Goal: Task Accomplishment & Management: Manage account settings

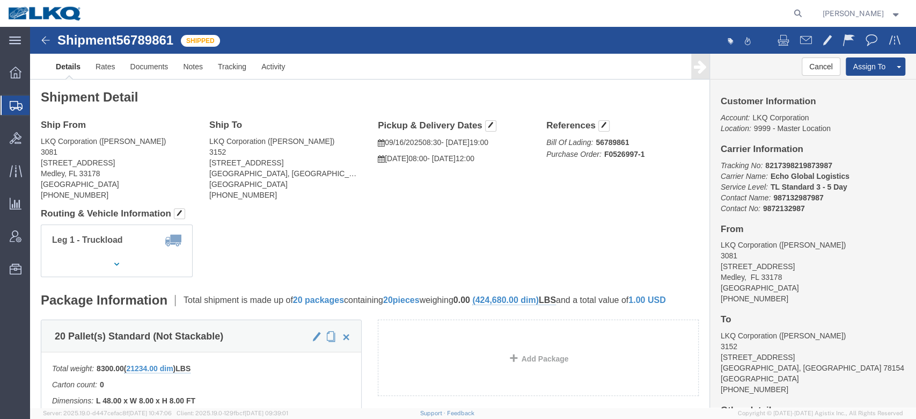
click at [0, 0] on span "Shipment Manager" at bounding box center [0, 0] width 0 height 0
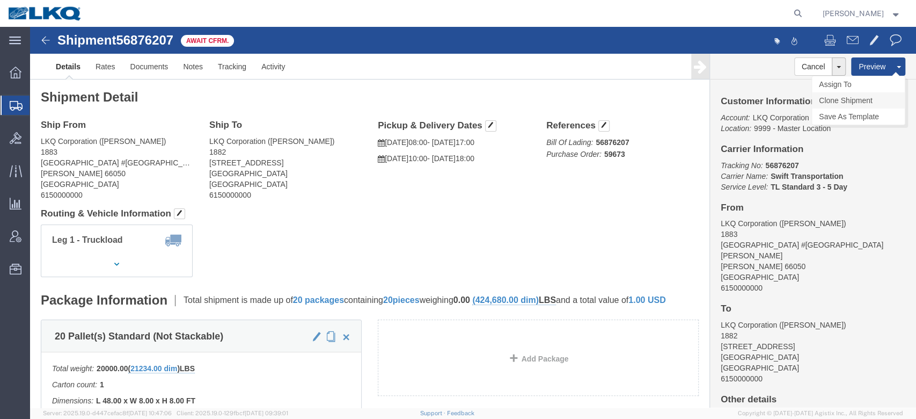
click link "Clone Shipment"
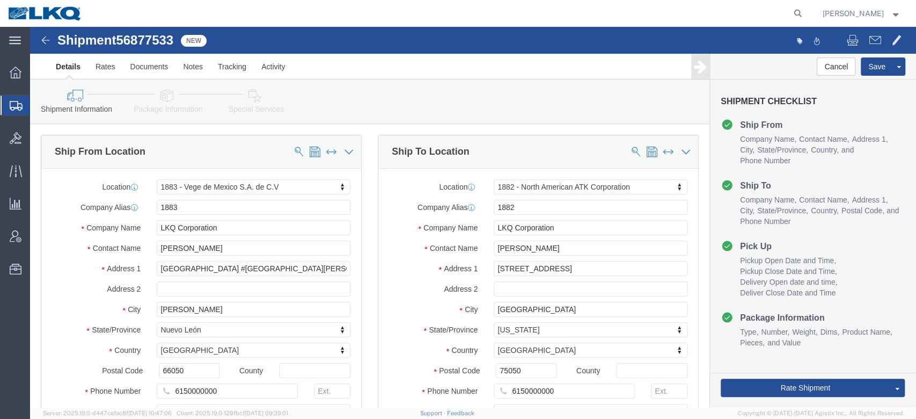
select select "27710"
select select "27708"
click span "56877533"
copy span "56877533"
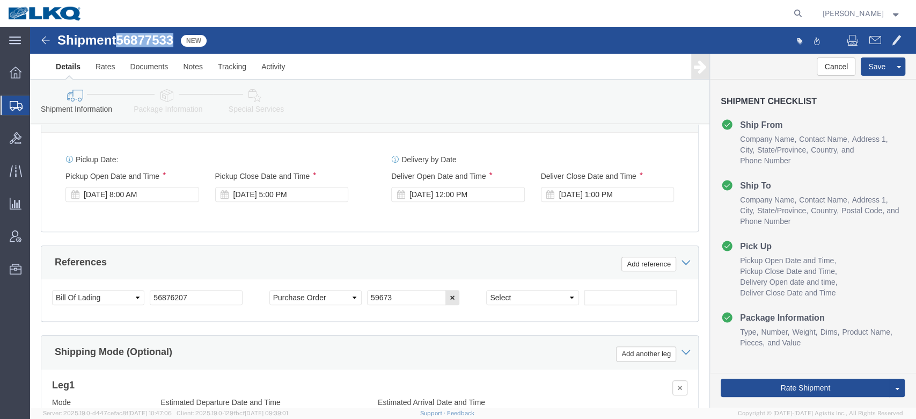
scroll to position [572, 0]
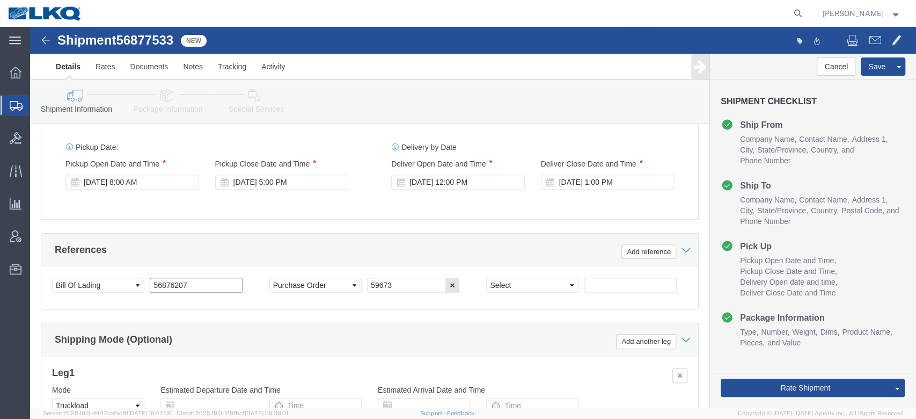
click input "56876207"
paste input "7533"
type input "56877533"
click select "Select Account Type Activity ID Airline Appointment Number ASN Batch Request # …"
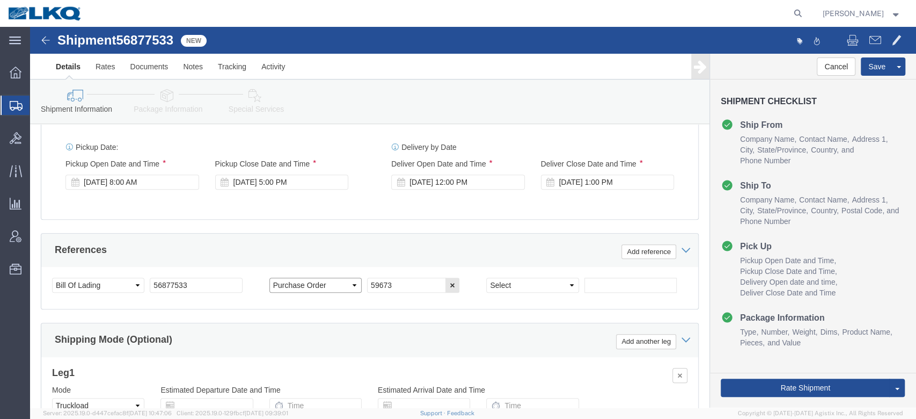
select select "CUSTREF"
click select "Select Account Type Activity ID Airline Appointment Number ASN Batch Request # …"
click input "59673"
paste input "1900210"
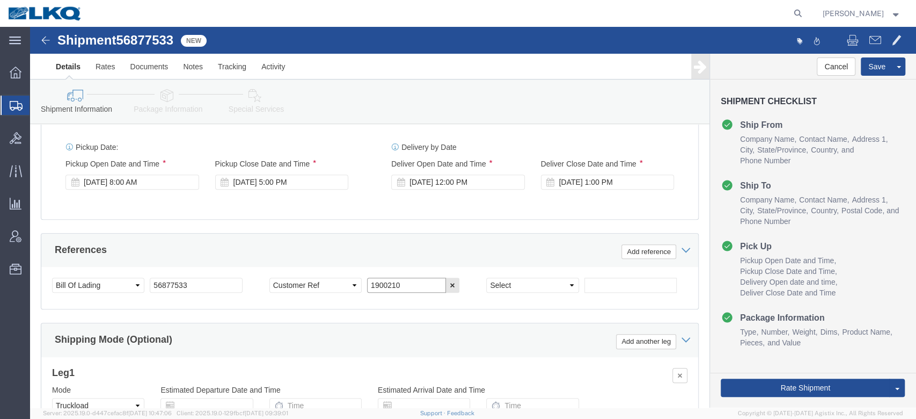
type input "1900210"
click div "References Add reference"
click div "[DATE] 8:00 AM"
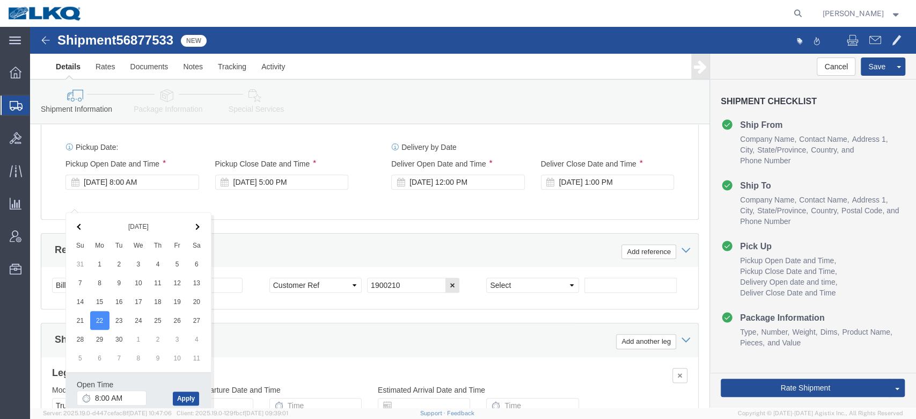
drag, startPoint x: 155, startPoint y: 368, endPoint x: 214, endPoint y: 248, distance: 133.4
click button "Apply"
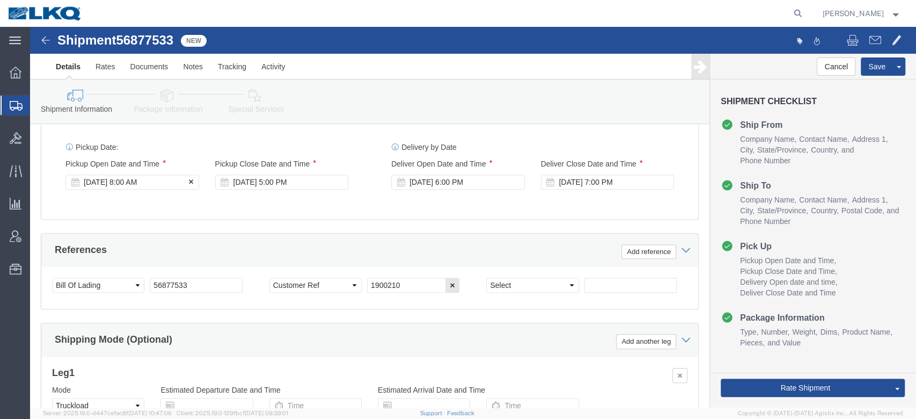
click div "[DATE] 8:00 AM"
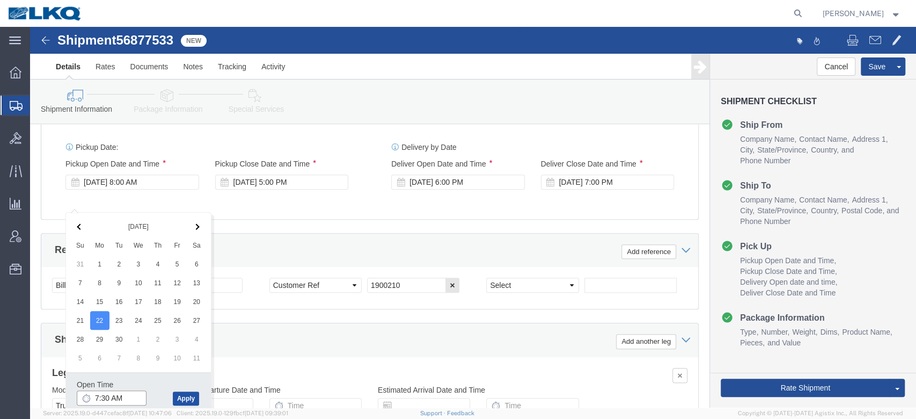
type input "7:30 AM"
click button "Apply"
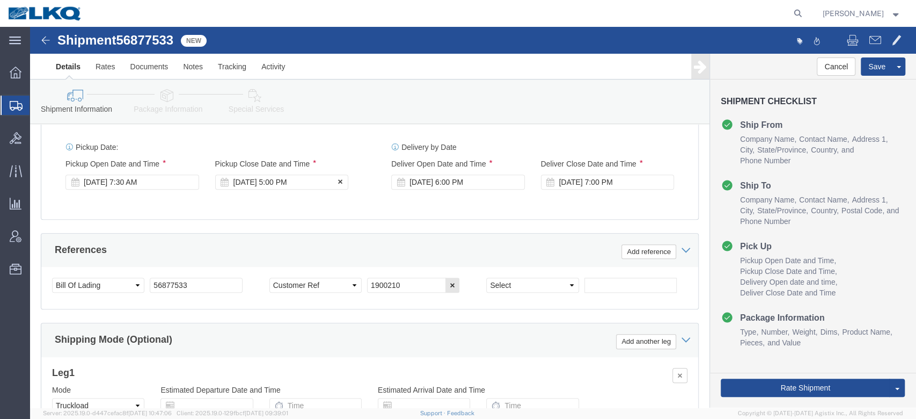
click div "[DATE] 5:00 PM"
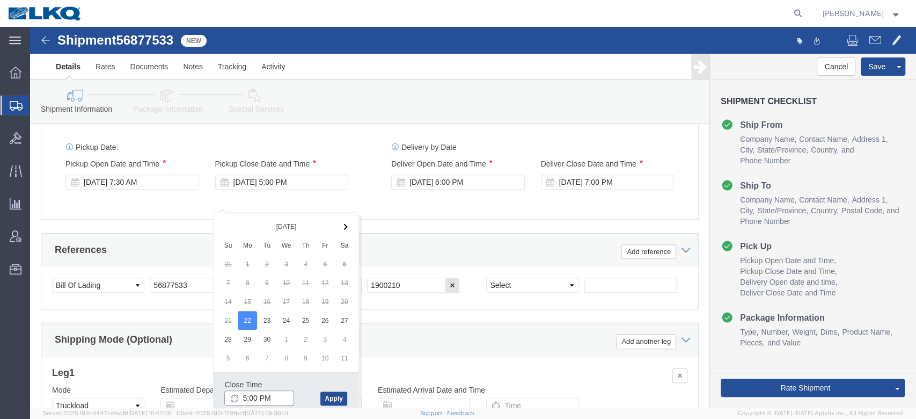
click input "5:00 PM"
type input "4:00 PM"
click button "Apply"
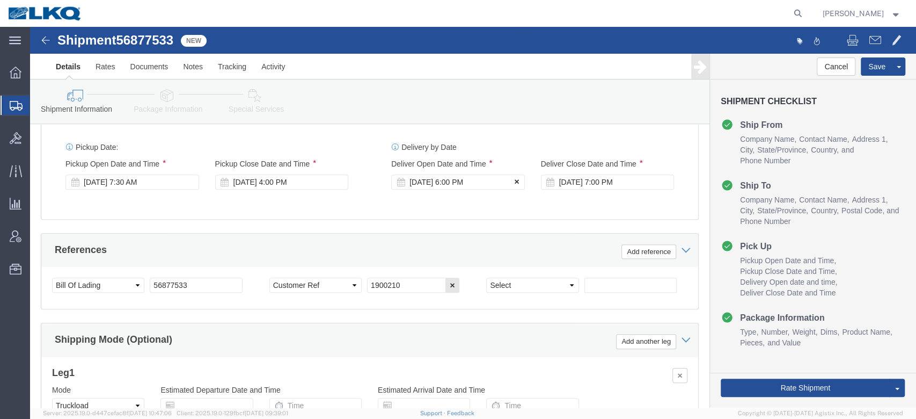
click icon
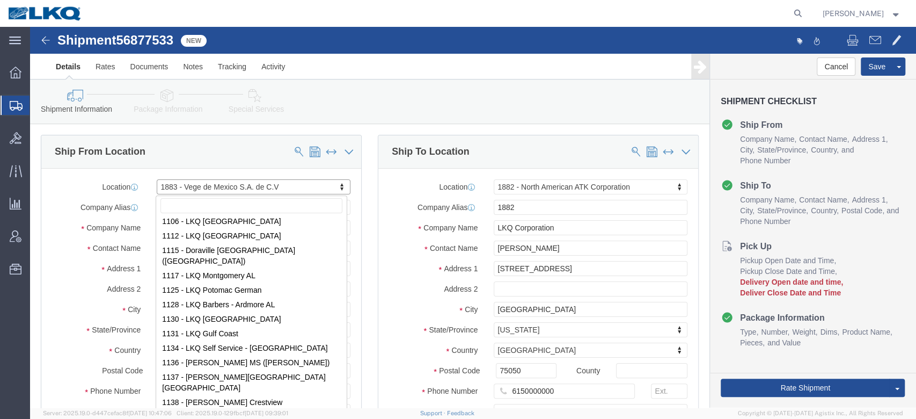
scroll to position [0, 0]
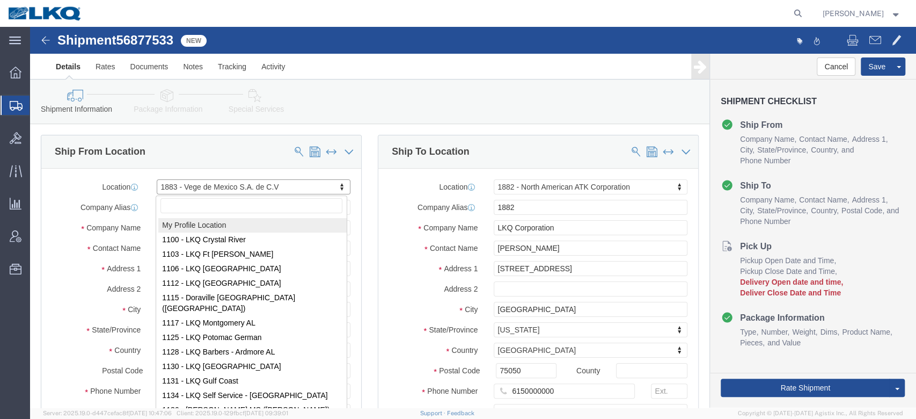
select select "MYPROFILE"
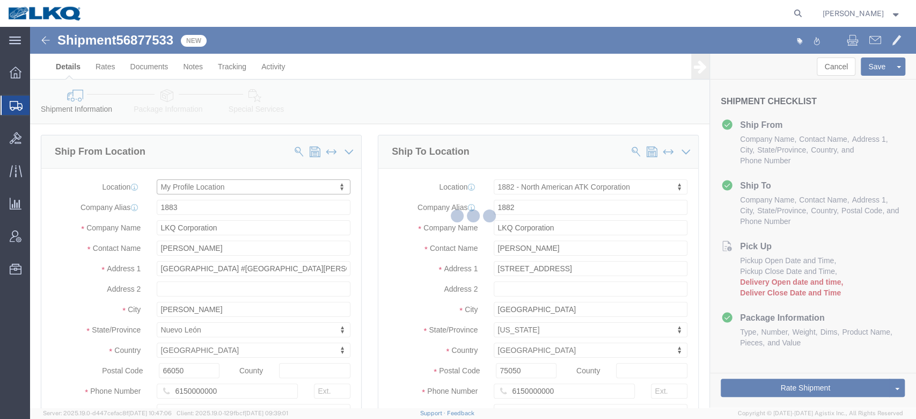
type input "[PERSON_NAME]"
type input "[STREET_ADDRESS]"
type input "[GEOGRAPHIC_DATA]"
select select "US"
type input "37211"
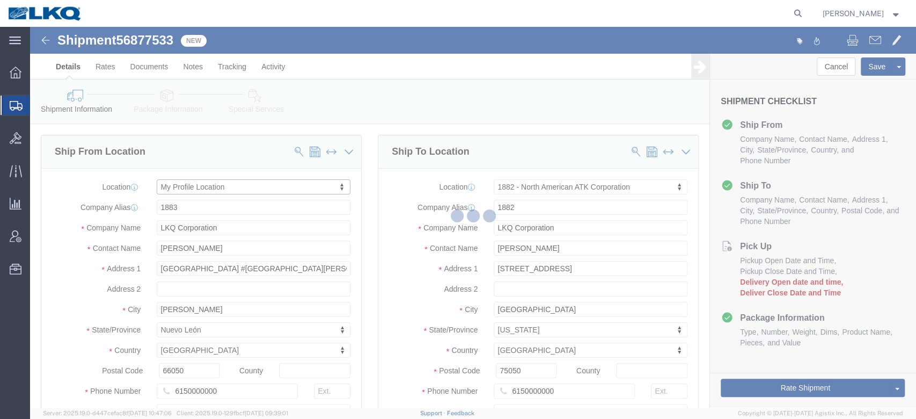
type input "[PHONE_NUMBER]"
type input "[EMAIL_ADDRESS][DOMAIN_NAME]"
checkbox input "true"
select select "TN"
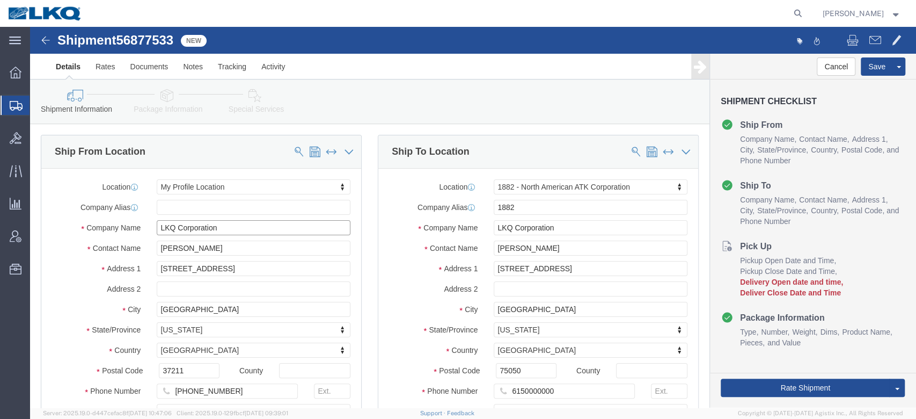
drag, startPoint x: 202, startPoint y: 201, endPoint x: 115, endPoint y: 199, distance: 87.5
click div "Company Name LKQ Corporation"
paste input "Pembert"
type input "Pemberton"
drag, startPoint x: 199, startPoint y: 221, endPoint x: 60, endPoint y: 207, distance: 140.2
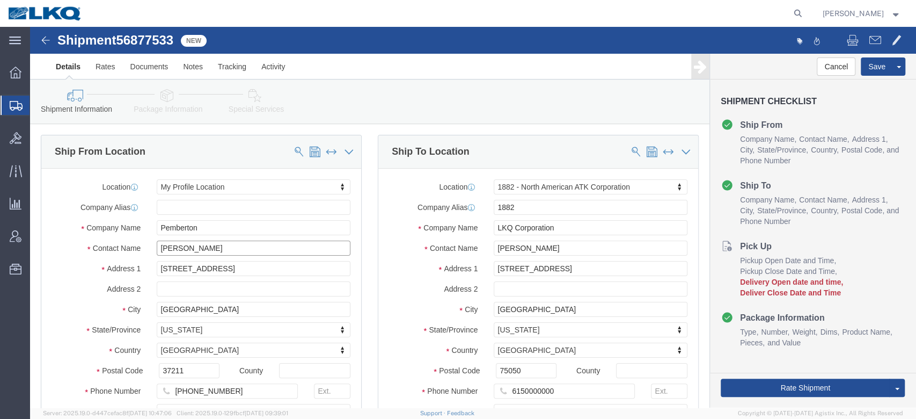
click div "Location My Profile Location My Profile Location 1100 - LKQ [GEOGRAPHIC_DATA] 1…"
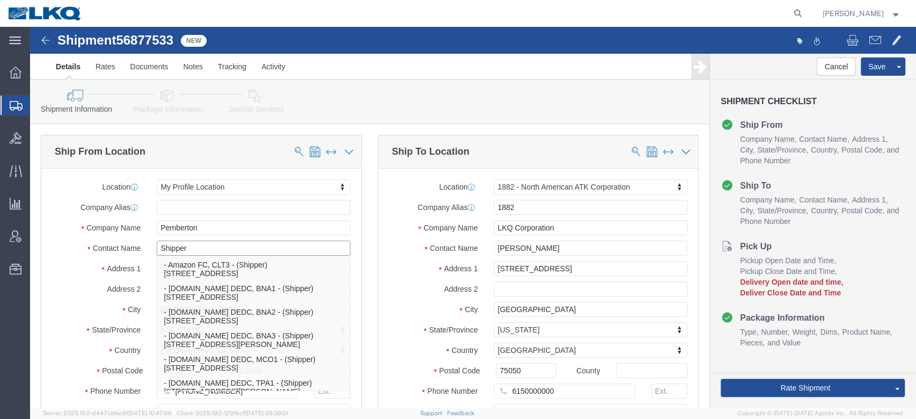
type input "Shipper"
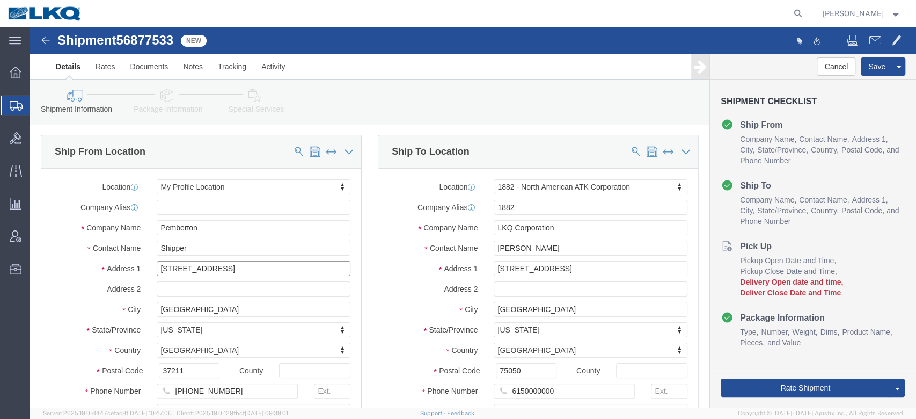
click input "[STREET_ADDRESS]"
drag, startPoint x: 245, startPoint y: 241, endPoint x: 96, endPoint y: 234, distance: 149.3
click div "Address [STREET_ADDRESS]"
paste input "103 Highline"
type input "[STREET_ADDRESS]"
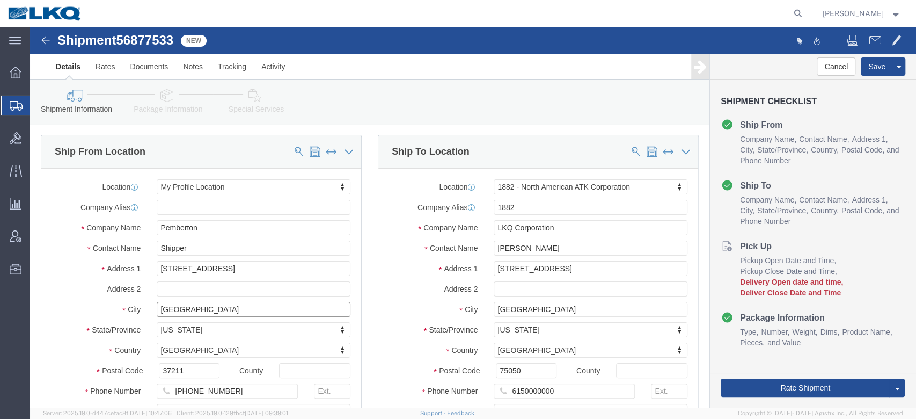
select select
drag, startPoint x: 159, startPoint y: 280, endPoint x: 81, endPoint y: 277, distance: 77.8
click div "City [GEOGRAPHIC_DATA]"
type input "Longwood"
select select
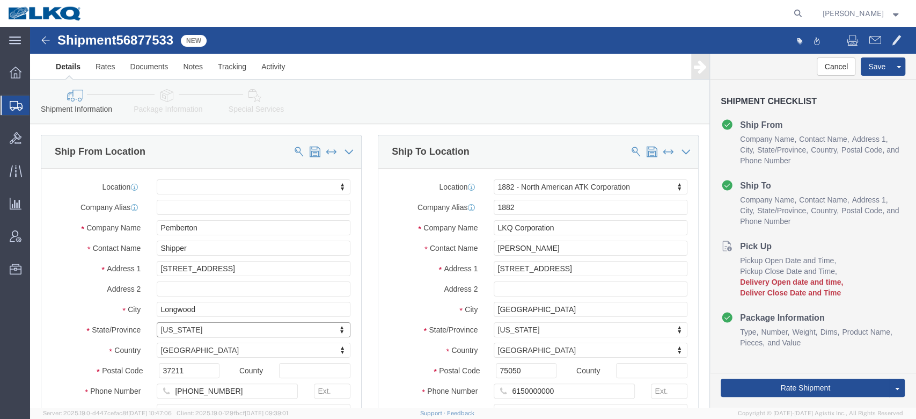
type input "f"
type input "fl"
select select
select select "FL"
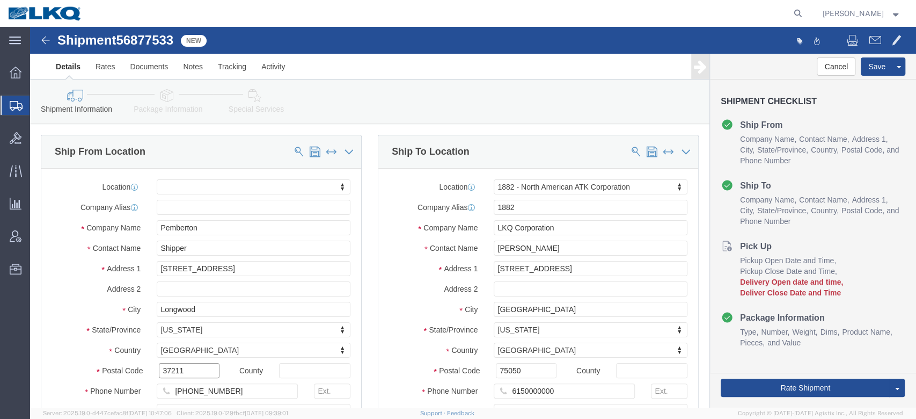
drag, startPoint x: 163, startPoint y: 345, endPoint x: 70, endPoint y: 341, distance: 92.4
click div "Postal Code 37211"
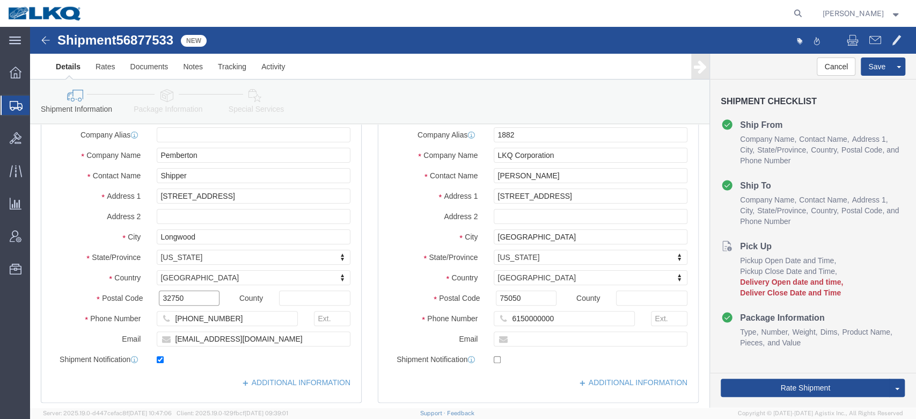
scroll to position [143, 0]
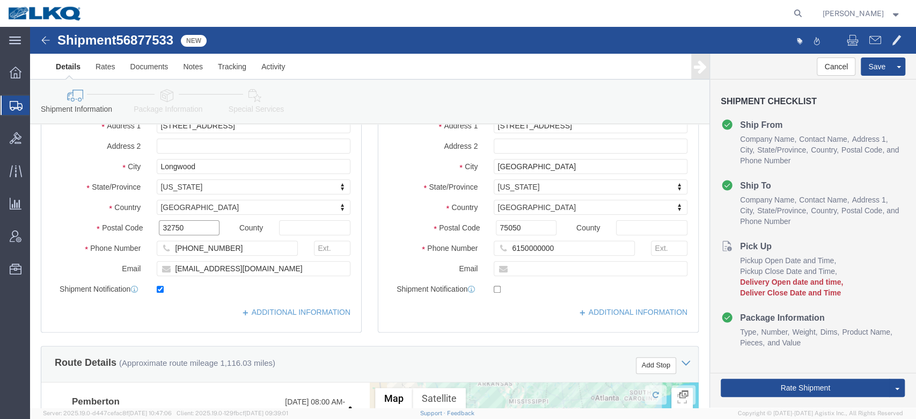
type input "32750"
select select
drag, startPoint x: 248, startPoint y: 240, endPoint x: 118, endPoint y: 238, distance: 129.9
click div "[EMAIL_ADDRESS][DOMAIN_NAME]"
checkbox input "false"
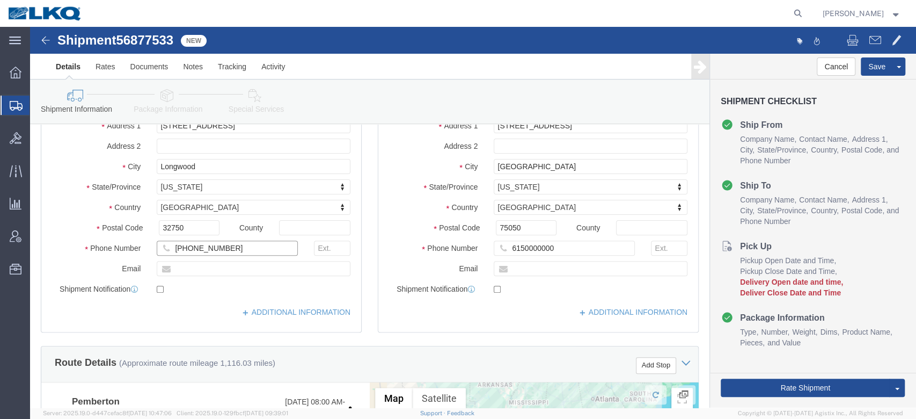
drag, startPoint x: 205, startPoint y: 221, endPoint x: 96, endPoint y: 213, distance: 109.2
click div "Phone Number [PHONE_NUMBER]"
type input "[PHONE_NUMBER]"
click div "Location 1882 - North American ATK Corporation My Profile Location 1100 - LKQ C…"
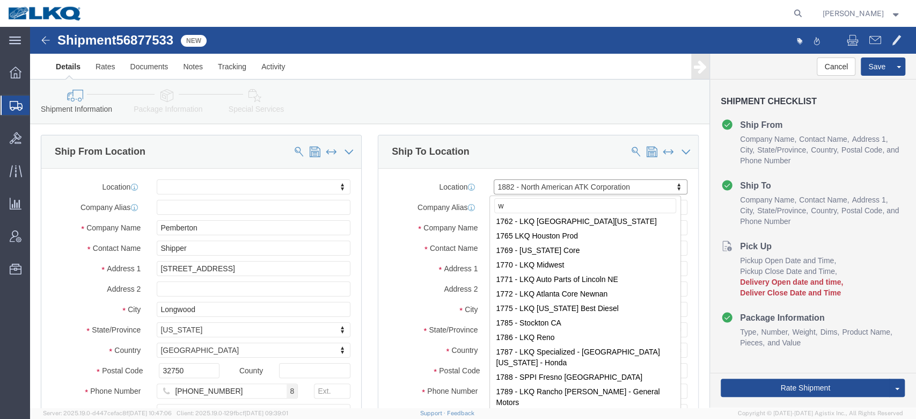
scroll to position [0, 0]
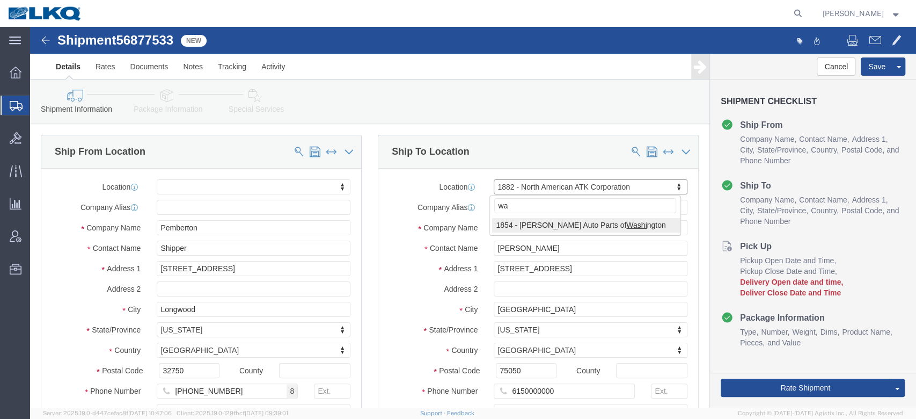
type input "w"
type input "chica"
select select "27576"
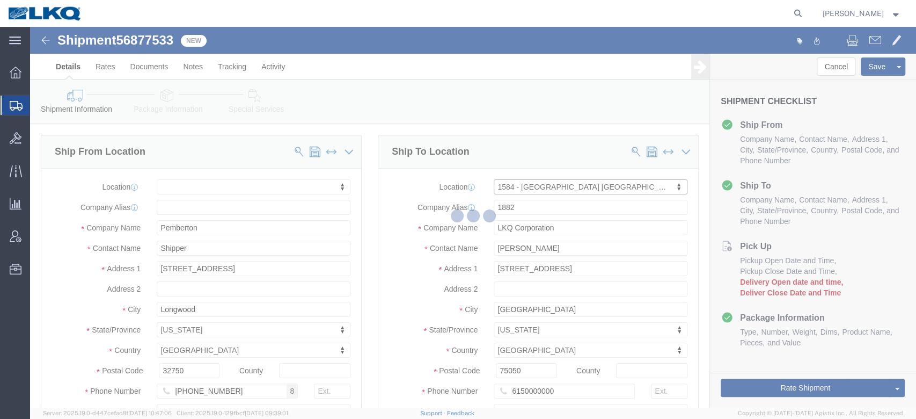
type input "1584"
type input "[STREET_ADDRESS]"
type input "[GEOGRAPHIC_DATA]"
type input "60411"
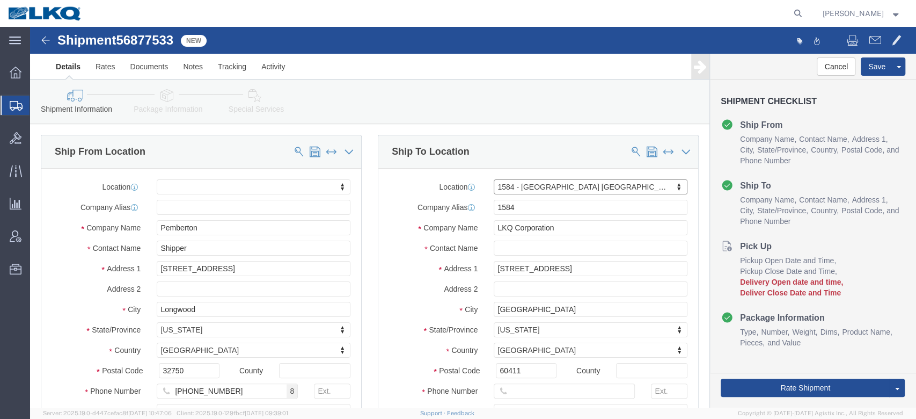
select select "IL"
type input "1586"
select select "35875"
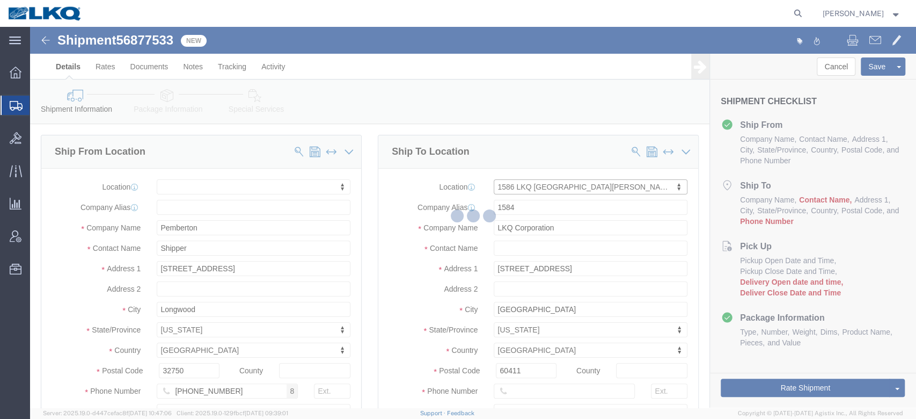
type input "1586"
type input "[STREET_ADDRESS]"
type input "[US_STATE][GEOGRAPHIC_DATA]"
type input "62204-2323"
select select "IL"
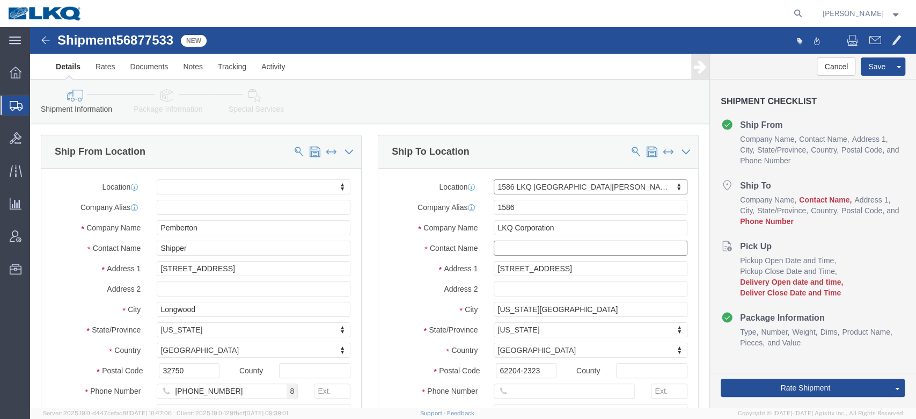
click input "text"
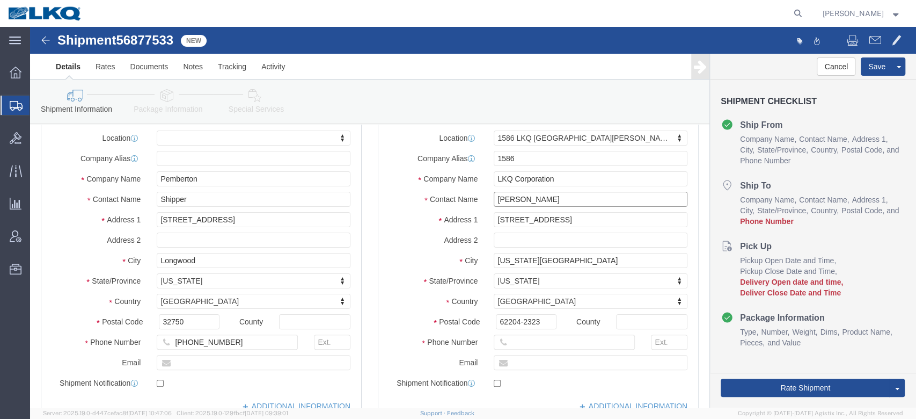
scroll to position [71, 0]
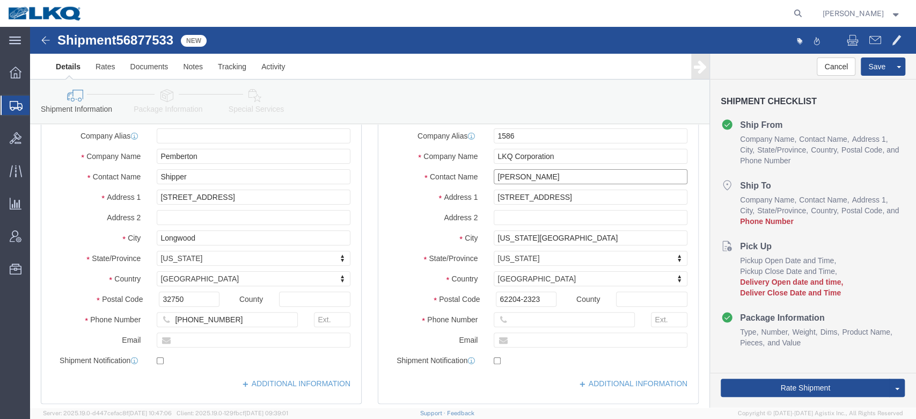
type input "[PERSON_NAME]"
drag, startPoint x: 512, startPoint y: 292, endPoint x: 518, endPoint y: 284, distance: 9.7
click input "text"
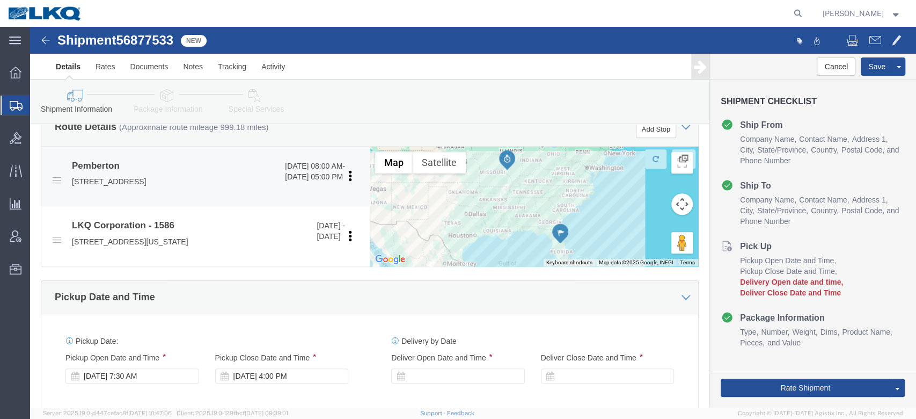
scroll to position [429, 0]
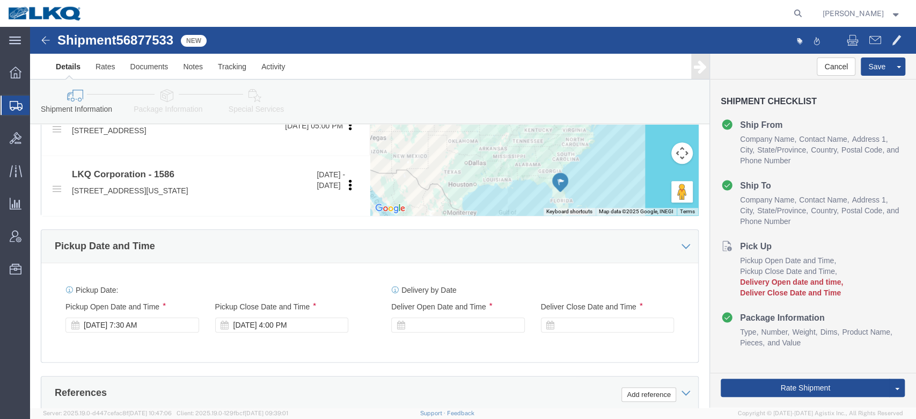
type input "[PHONE_NUMBER]"
click div "Pickup Date and Time"
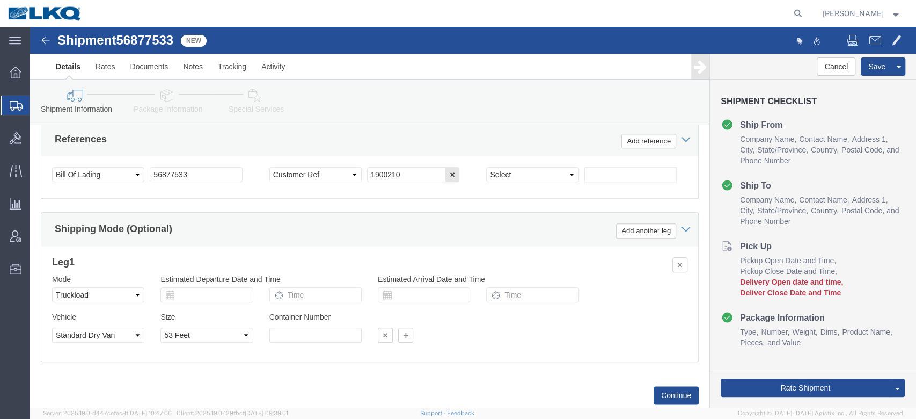
scroll to position [715, 0]
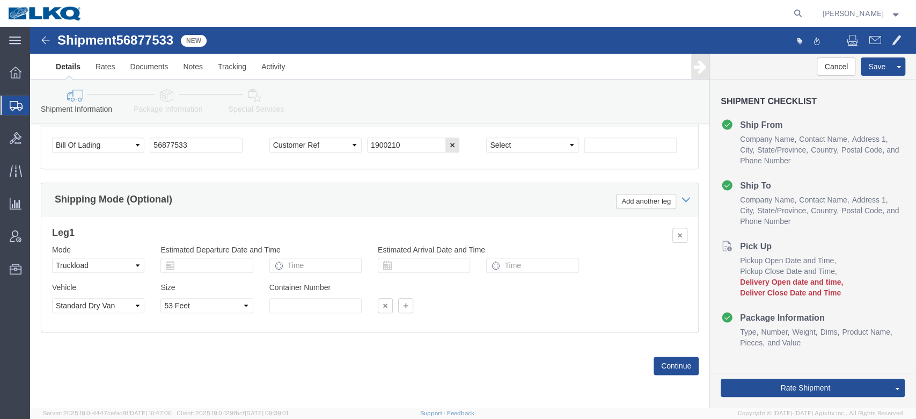
click icon
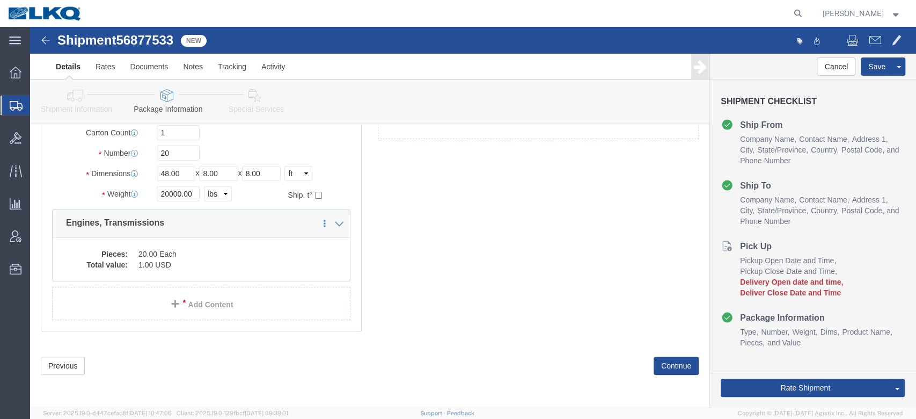
scroll to position [47, 0]
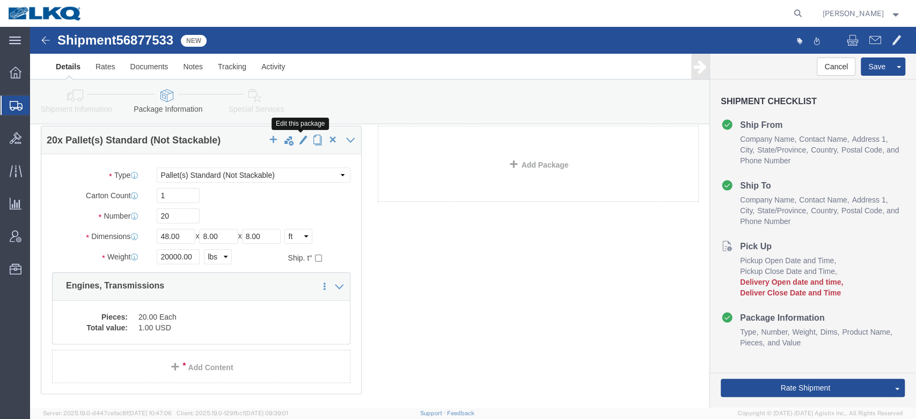
click span "button"
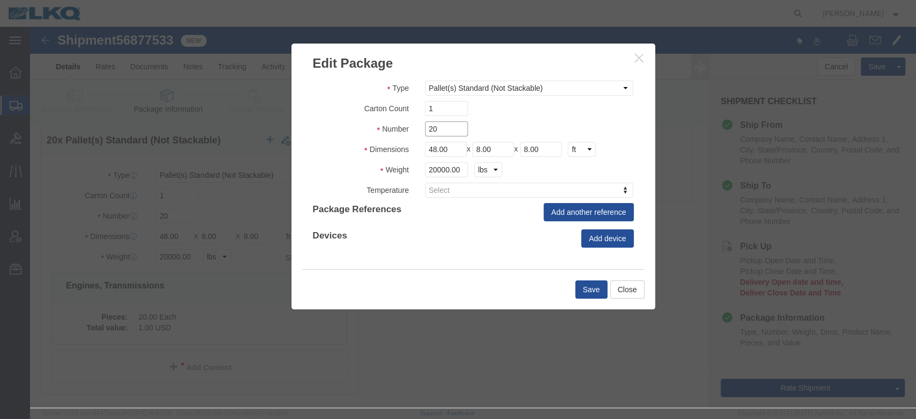
drag, startPoint x: 415, startPoint y: 100, endPoint x: 368, endPoint y: 98, distance: 47.8
click div "Number 20"
type input "2"
drag, startPoint x: 421, startPoint y: 120, endPoint x: 360, endPoint y: 125, distance: 61.4
click fieldset "Dimensions Length 48.00 x Width 8.00 x Height 8.00 cm ft in"
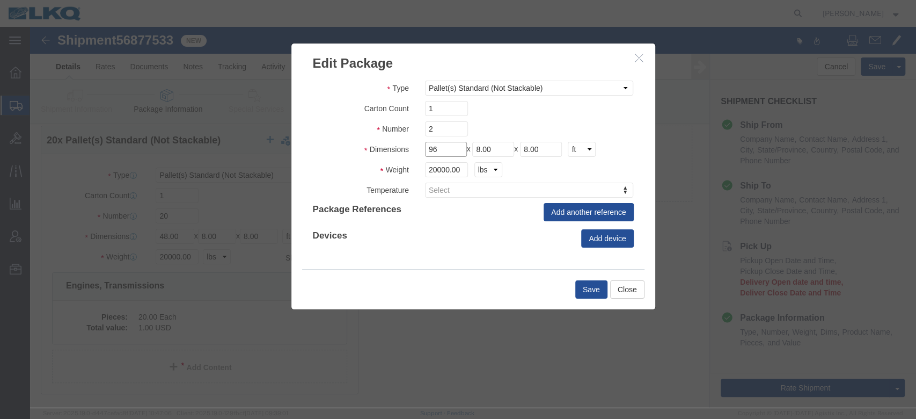
type input "96"
type input "60"
type input "58"
click div "Type Bale(s) Basket(s) Bolt(s) Bottle(s) Buckets Bulk Bundle(s) Can(s) Cardboar…"
drag, startPoint x: 431, startPoint y: 142, endPoint x: 359, endPoint y: 138, distance: 72.0
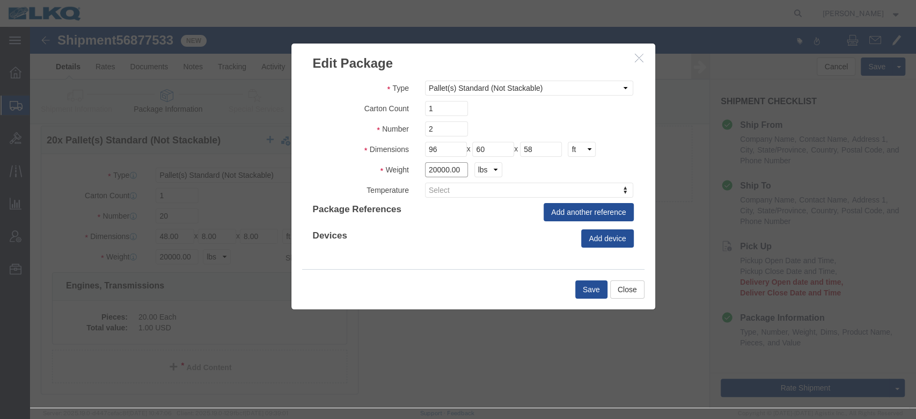
click div "Weight 20000.00 kgs lbs"
type input "4050"
click button "Save"
type input "2"
type input "96"
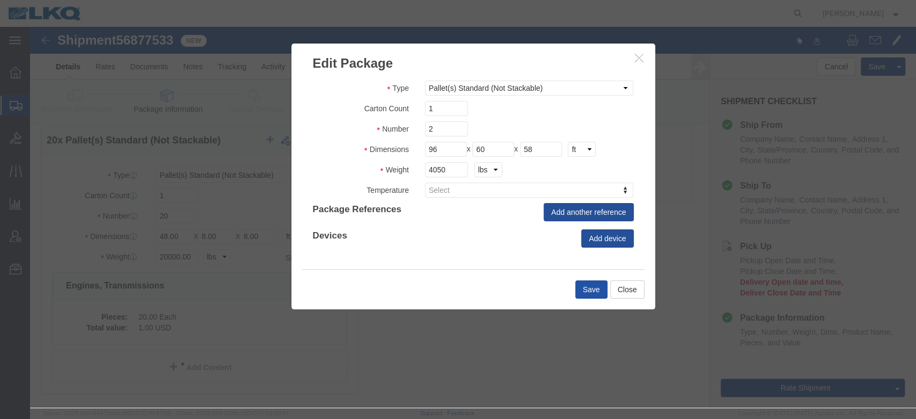
type input "60"
type input "58"
type input "4050"
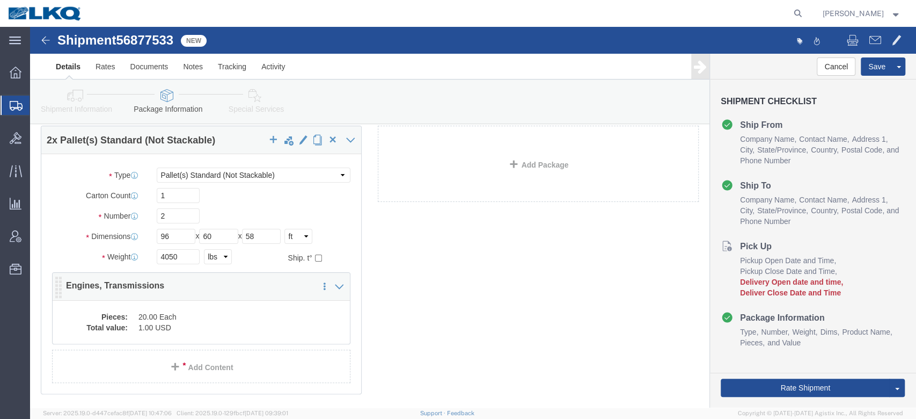
click p "Engines, Transmissions"
click div "Pieces: 20.00 Each Total value: 1.00 USD"
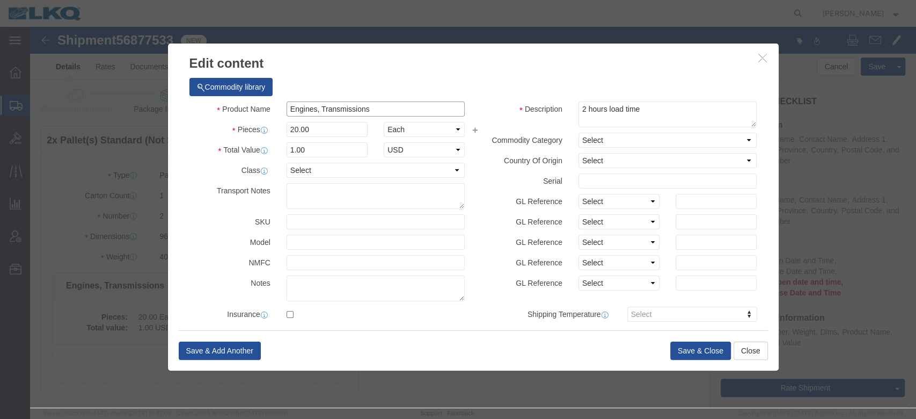
drag, startPoint x: 358, startPoint y: 81, endPoint x: 124, endPoint y: 66, distance: 234.4
click div "Commodity library Product Name Engines, Transmissions Pieces 20.00 Select Bag B…"
type input "Forks"
drag, startPoint x: 297, startPoint y: 103, endPoint x: 201, endPoint y: 101, distance: 96.1
click div "Pieces Number of pieces inside all the packages 20.00 Select Bag Barrels 100Boa…"
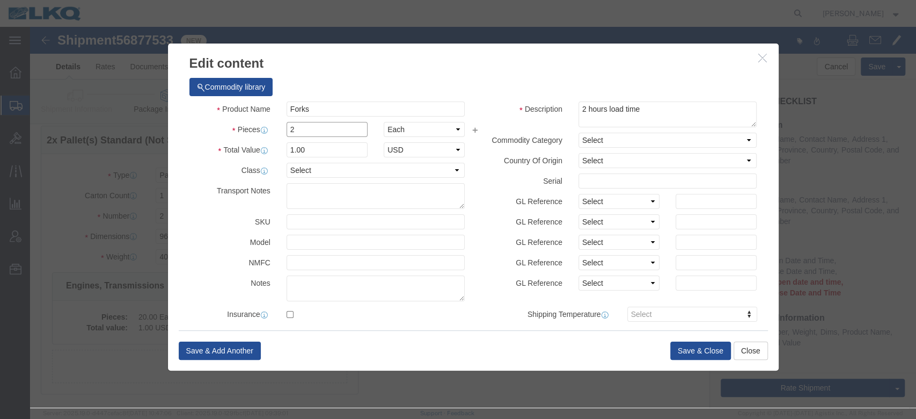
type input "2"
type input "0.1"
click input "Forks"
drag, startPoint x: 194, startPoint y: 86, endPoint x: 180, endPoint y: 86, distance: 13.4
click div "Product Name Forks"
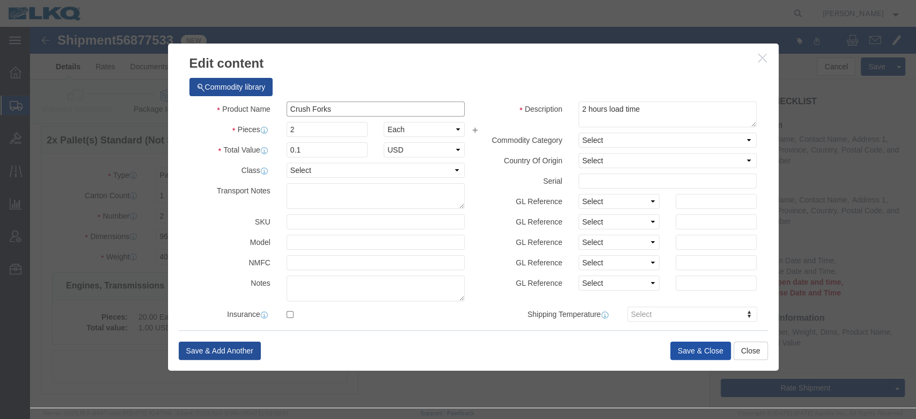
type input "Crush Forks"
click button "Save & Close"
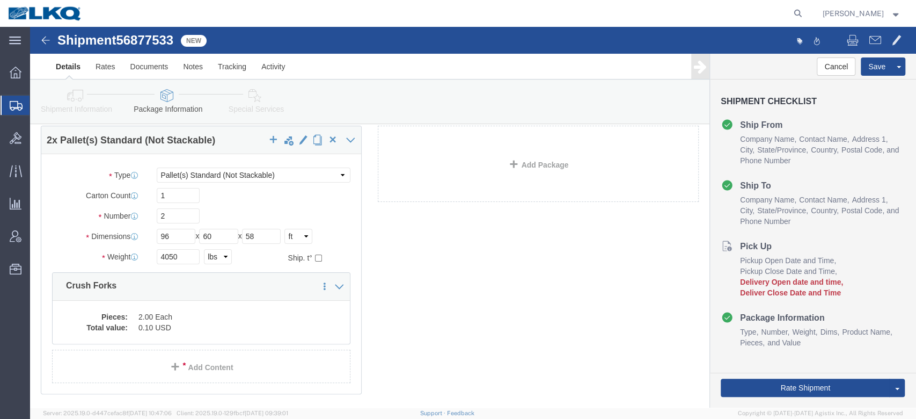
click icon
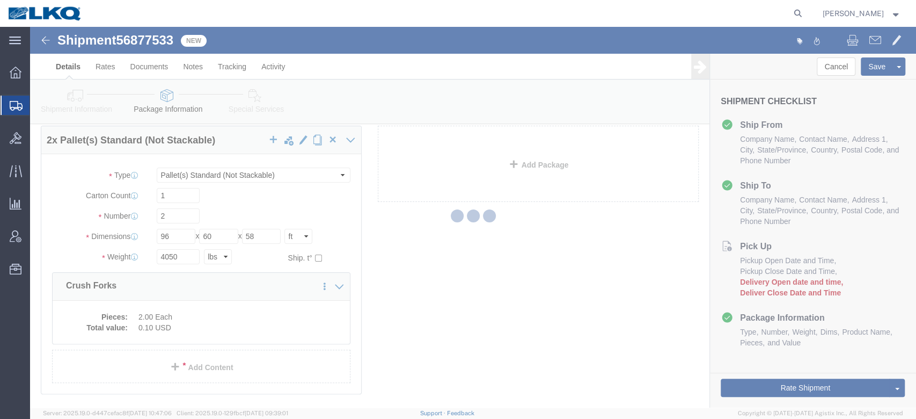
select select
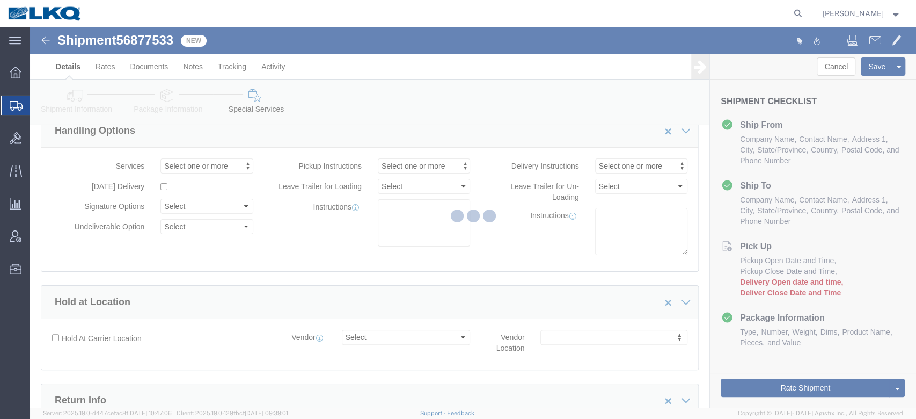
select select "COSTCENTER"
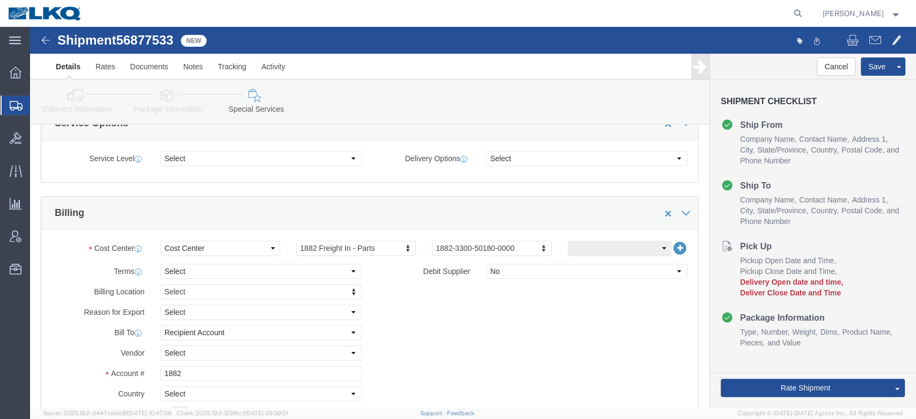
scroll to position [429, 0]
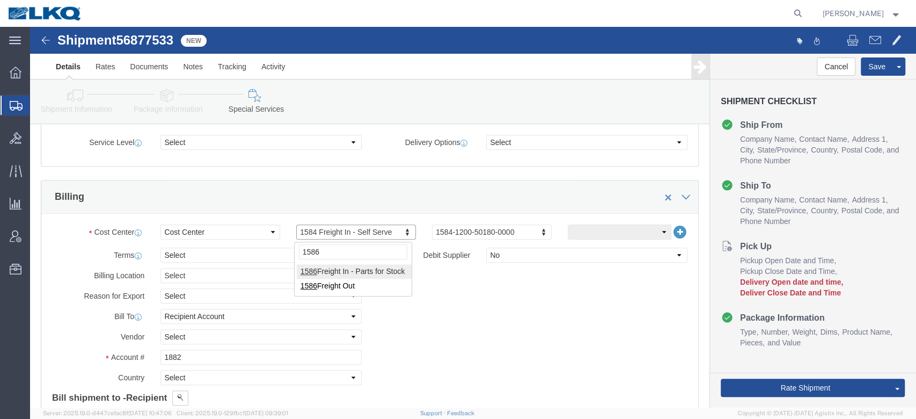
type input "1586"
drag, startPoint x: 189, startPoint y: 330, endPoint x: 57, endPoint y: 300, distance: 134.8
click div "Billing Location Select Select My Profile Location 1100 - LKQ Crystal River 110…"
type input "1586"
click div "Billing Location Select Select My Profile Location 1100 - LKQ Crystal River 110…"
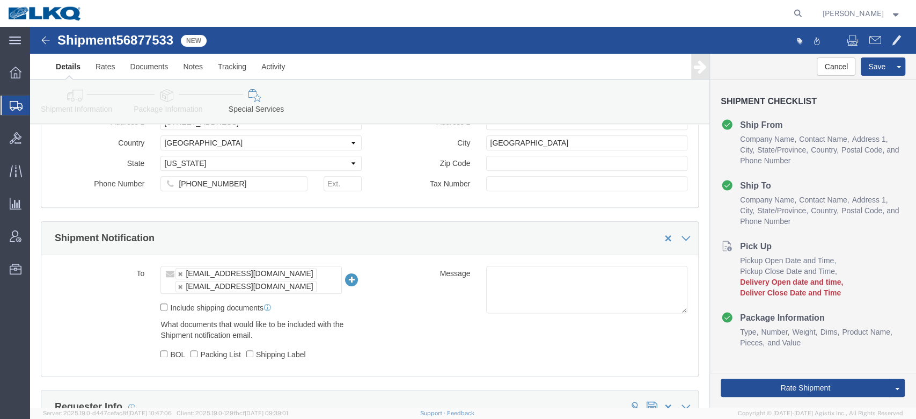
scroll to position [787, 0]
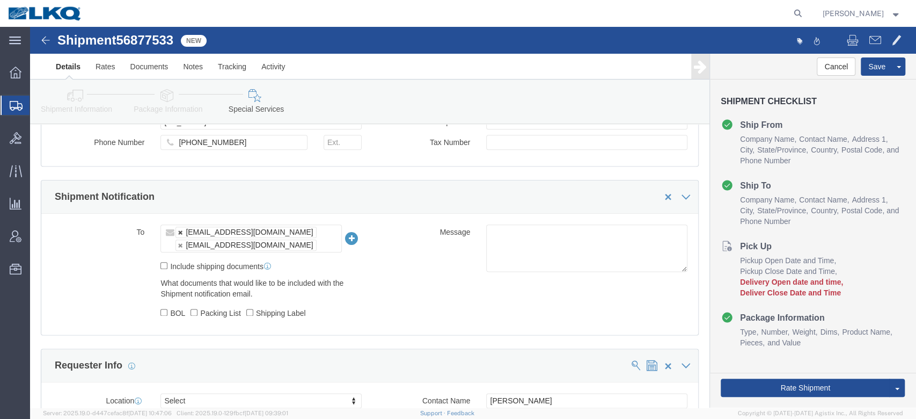
click link
type input "[EMAIL_ADDRESS][DOMAIN_NAME]"
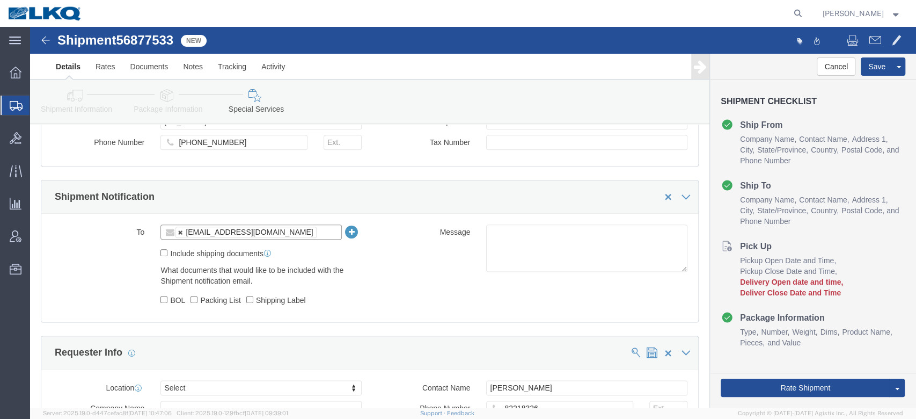
click link
type input "[EMAIL_ADDRESS][DOMAIN_NAME]"
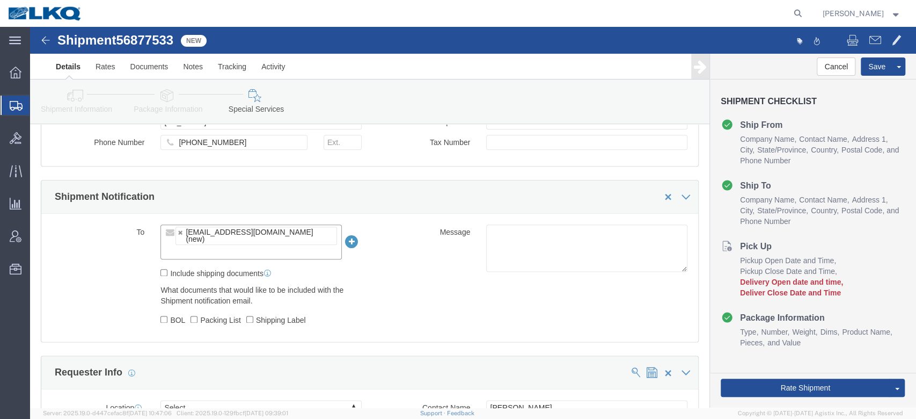
click div "What documents that would like to be included with the Shipment notification em…"
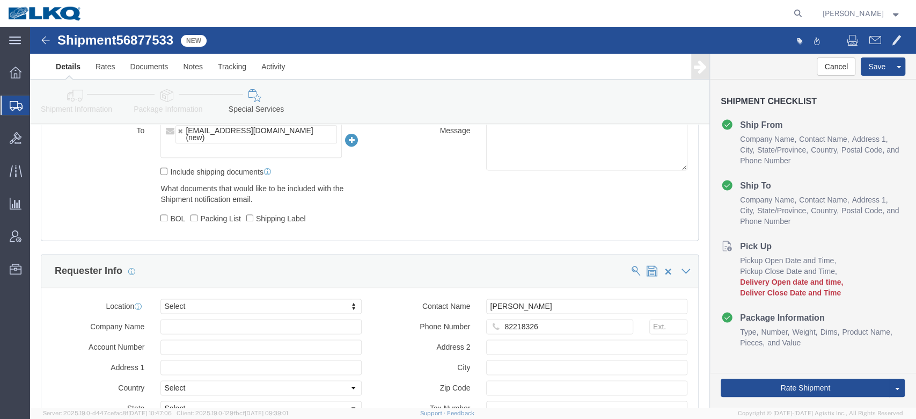
scroll to position [1001, 0]
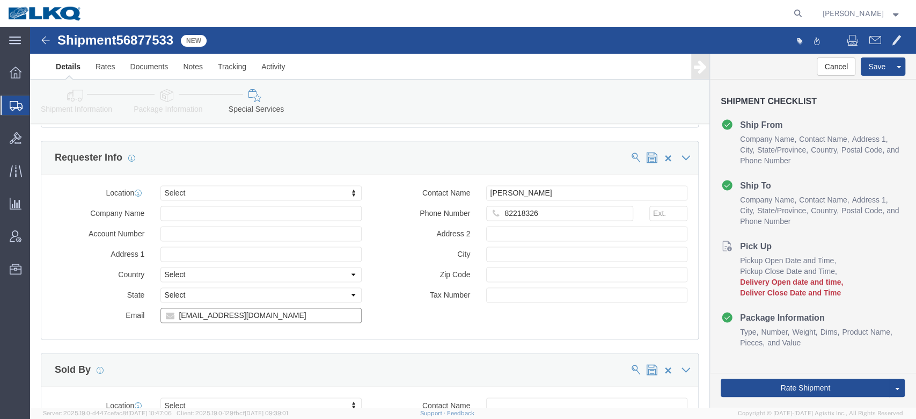
drag, startPoint x: 246, startPoint y: 269, endPoint x: 35, endPoint y: 267, distance: 210.9
click div "Email [EMAIL_ADDRESS][DOMAIN_NAME]"
drag, startPoint x: 513, startPoint y: 166, endPoint x: 450, endPoint y: 166, distance: 63.3
click div "82218326"
drag, startPoint x: 518, startPoint y: 144, endPoint x: 416, endPoint y: 143, distance: 101.4
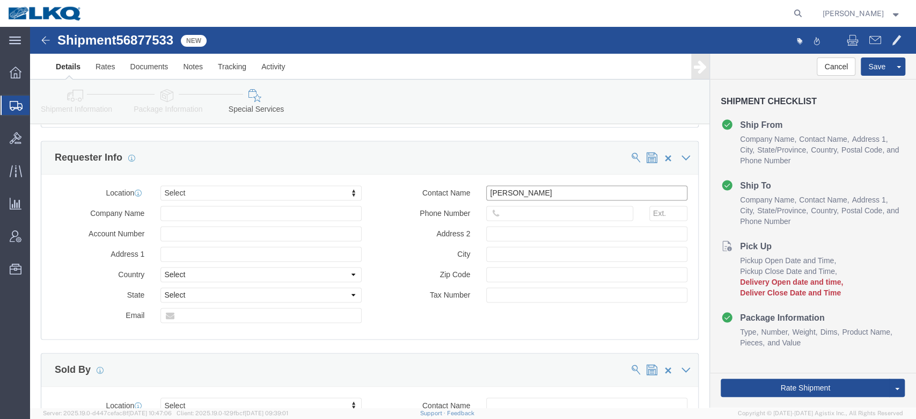
click div "Contact Name [PERSON_NAME]"
click div "Location Select Select My Profile Location 1100 - LKQ Crystal River 1103 - LKQ …"
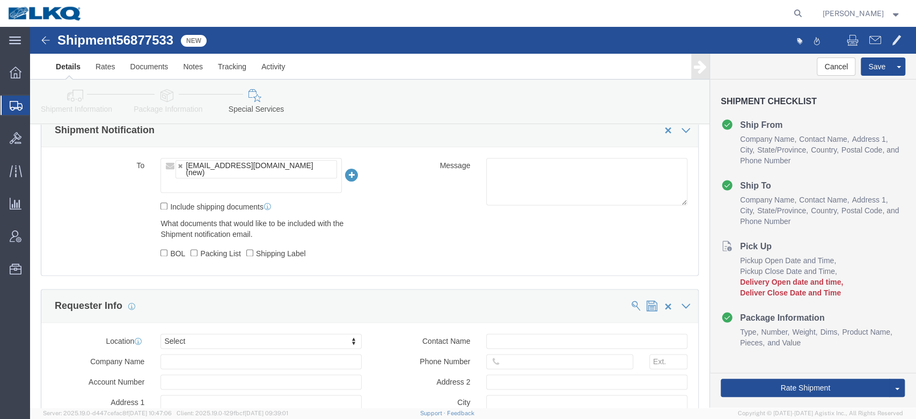
scroll to position [744, 0]
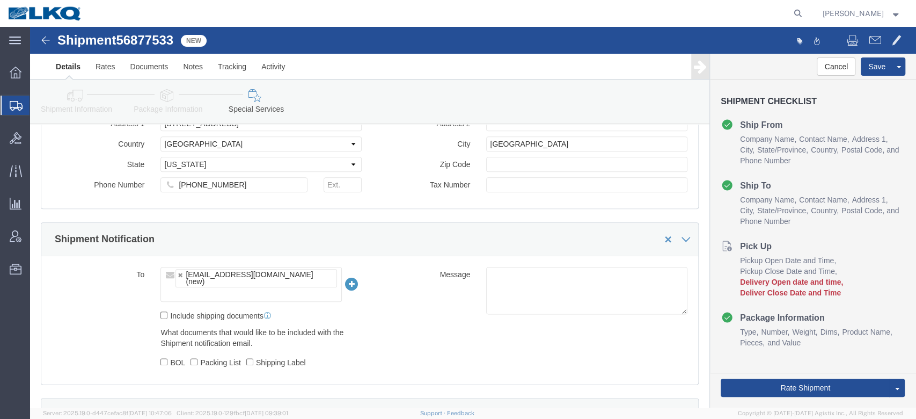
click icon
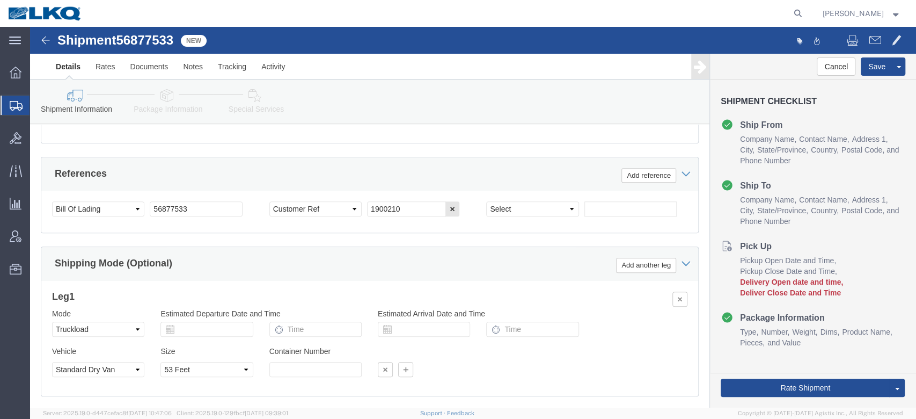
scroll to position [578, 0]
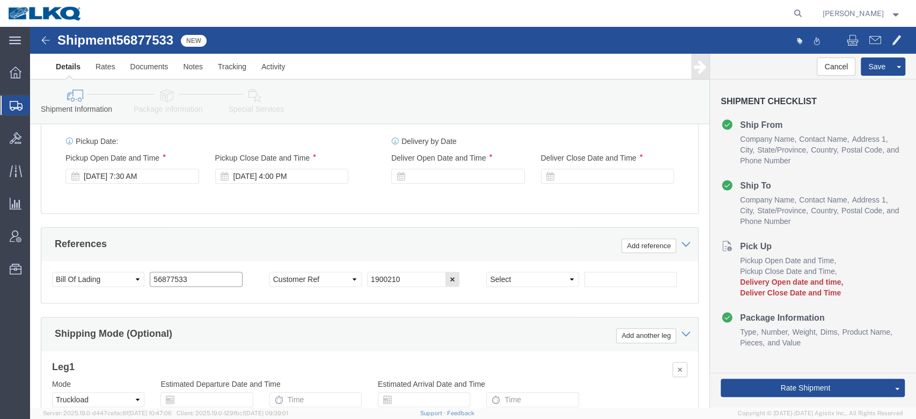
click input "56877533"
click link "Send To Bid"
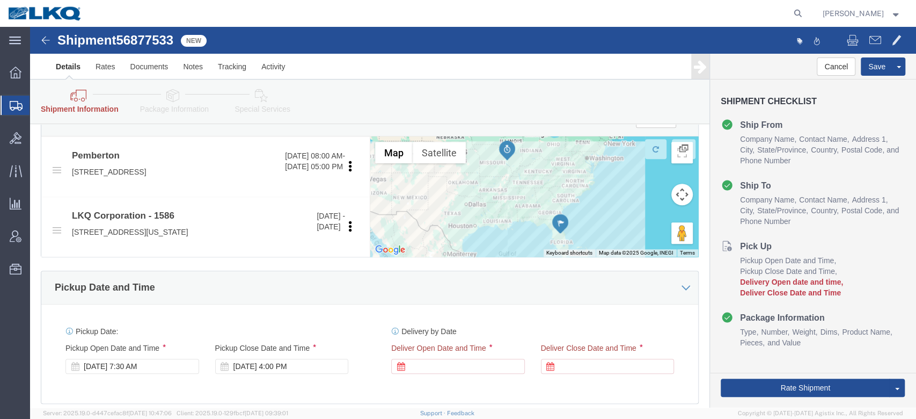
scroll to position [501, 0]
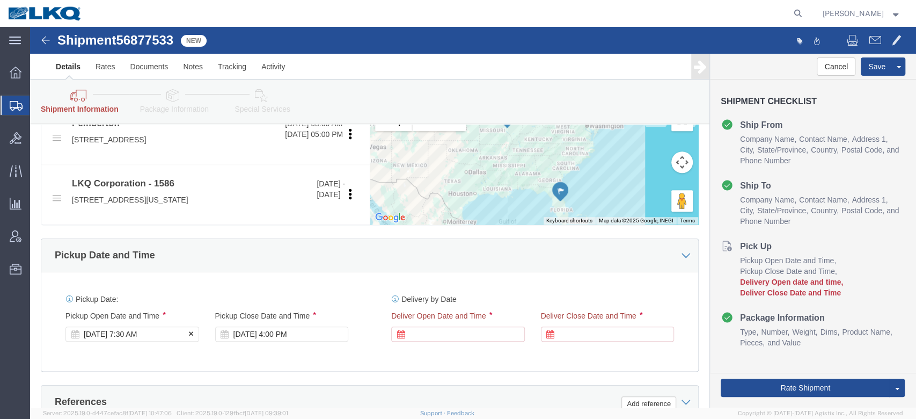
click div "[DATE] 7:30 AM"
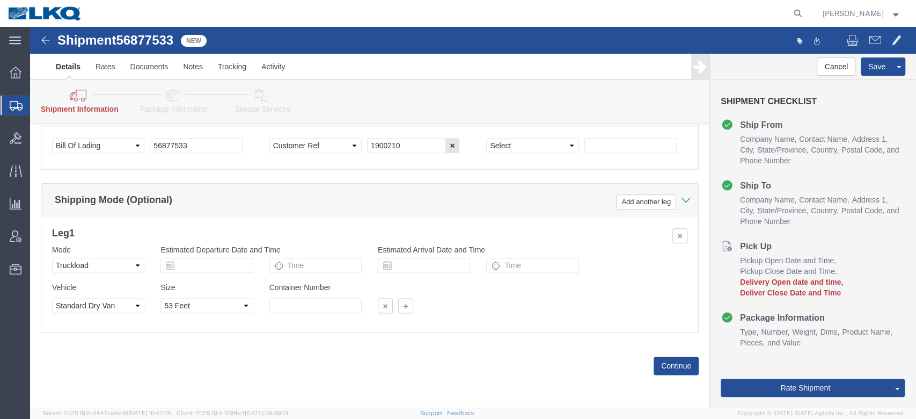
click div "Shipping Mode (Optional) Add another leg"
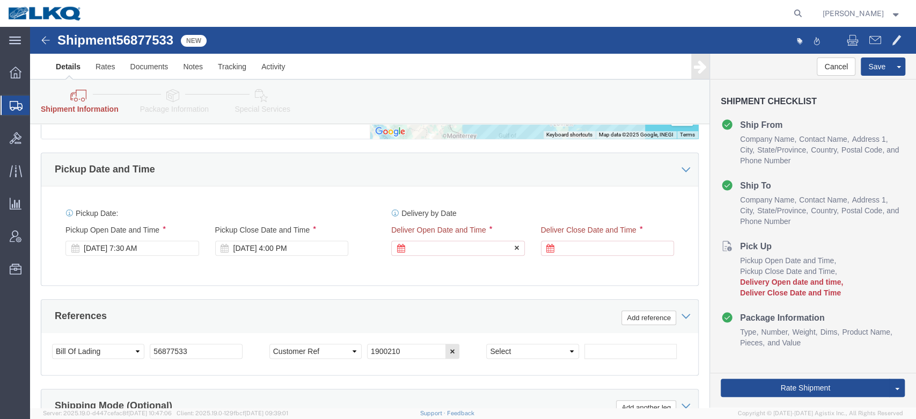
click div
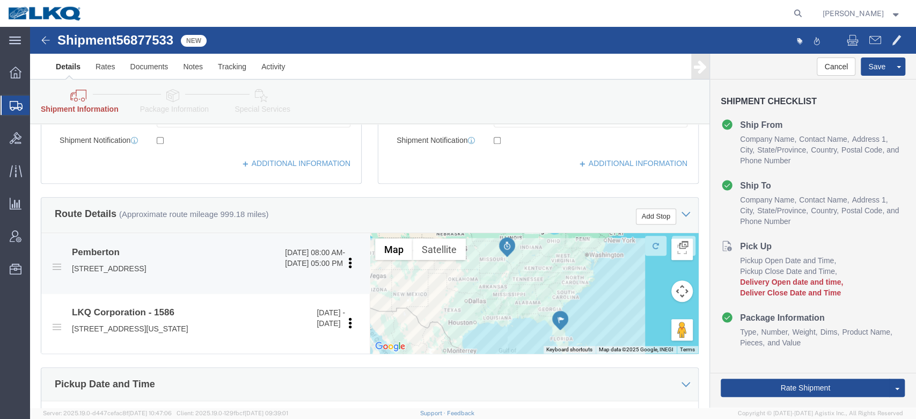
scroll to position [730, 0]
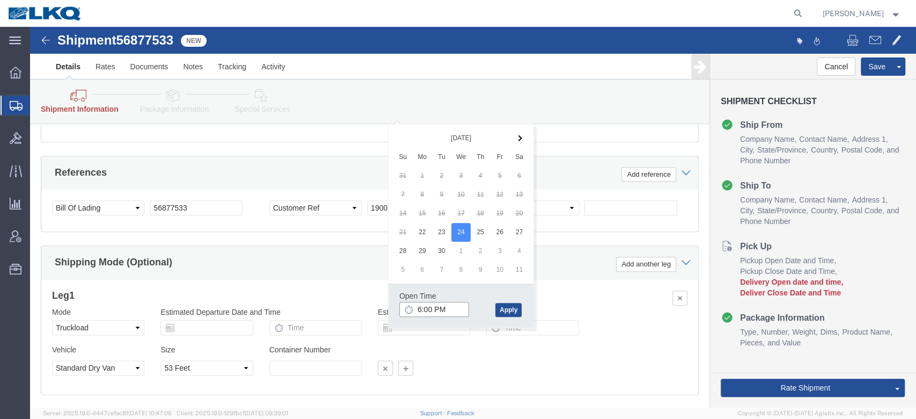
click input "6:00 PM"
type input "7:00 AM"
click button "Apply"
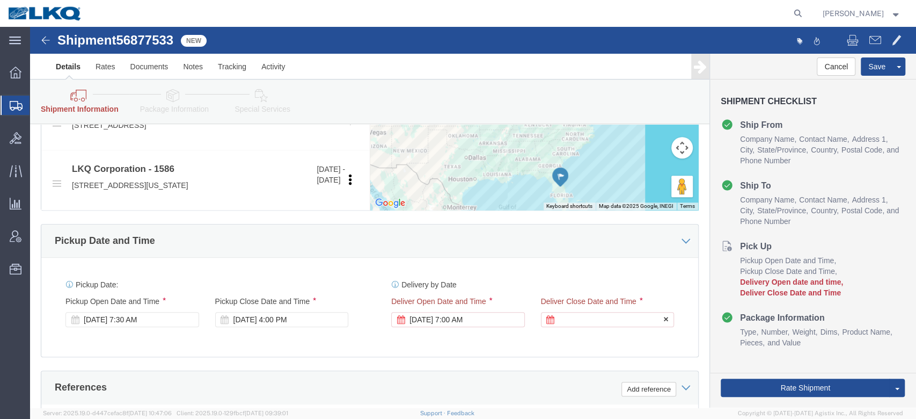
click div
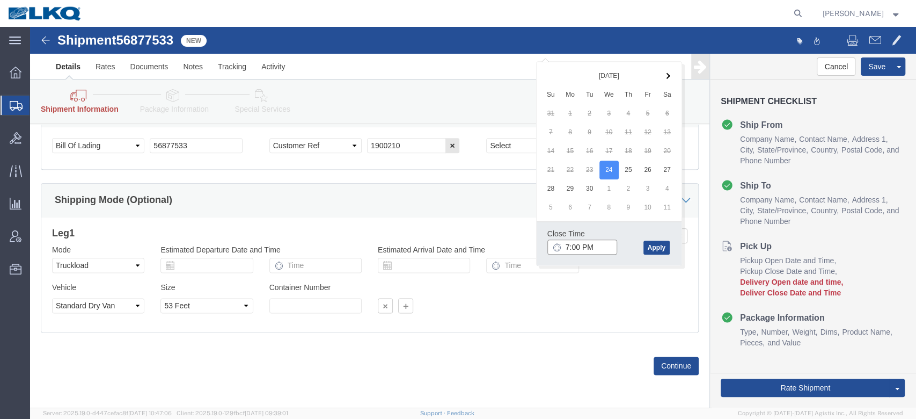
click input "7:00 PM"
type input "8:00 AM"
click button "Apply"
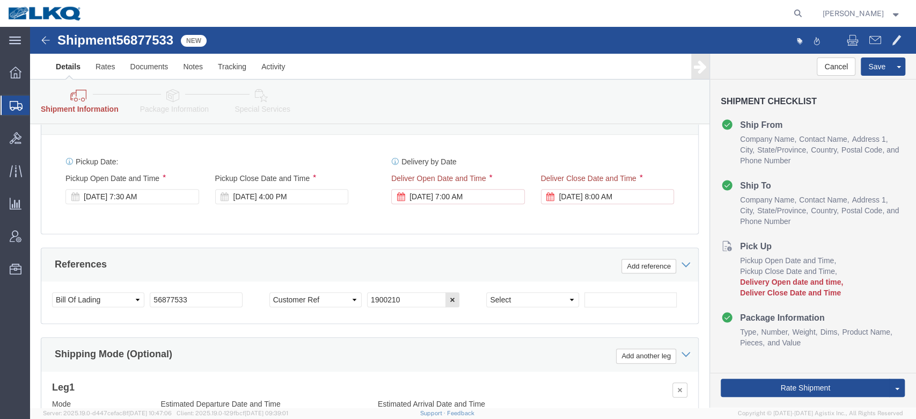
scroll to position [515, 0]
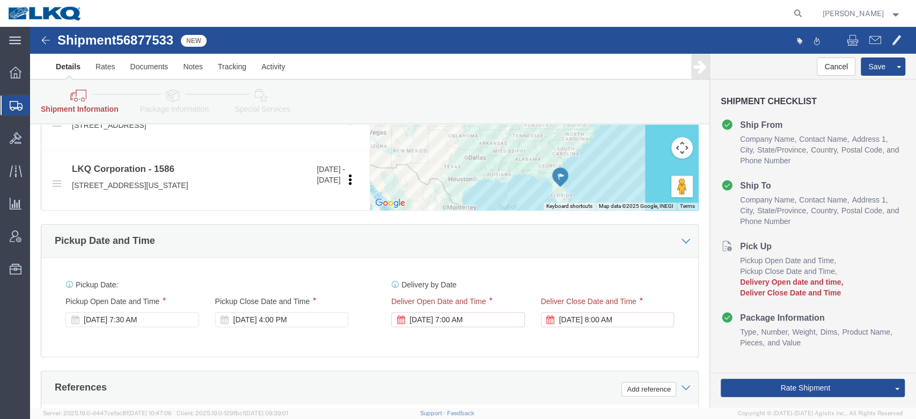
click div "Pickup Date and Time"
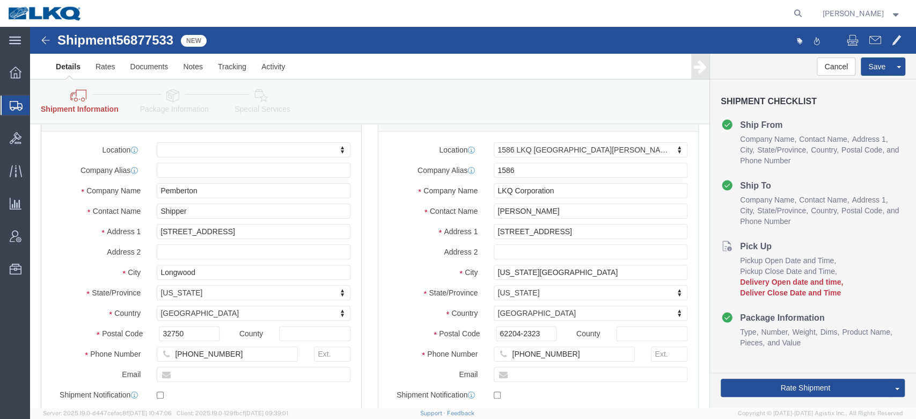
scroll to position [86, 0]
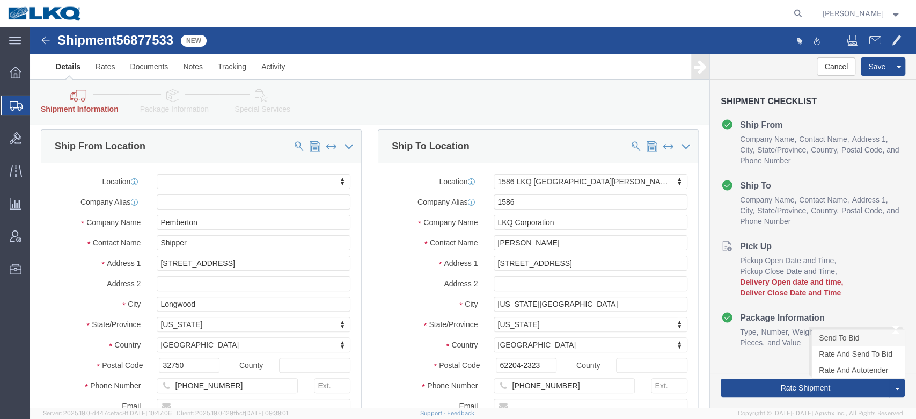
click link "Send To Bid"
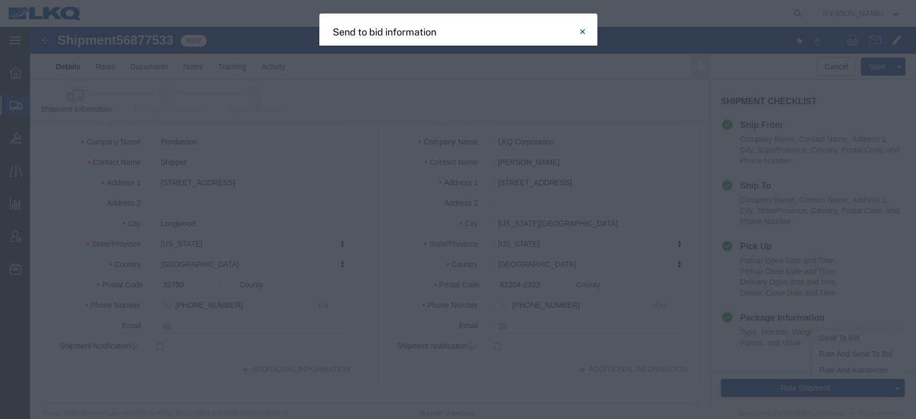
select select "TL"
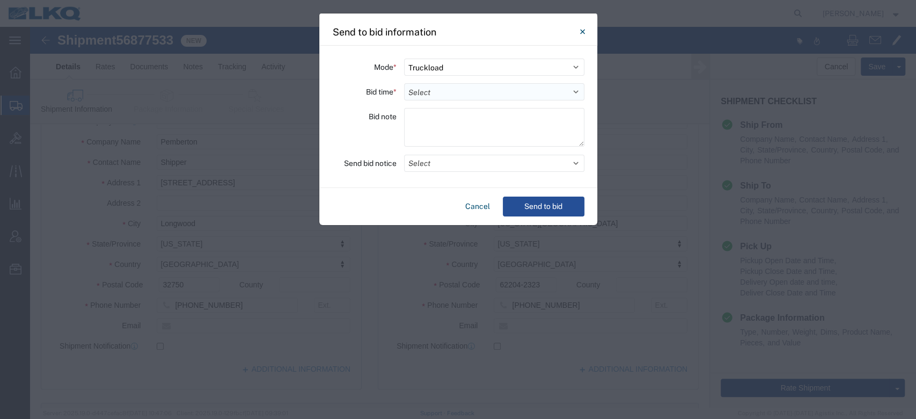
click at [482, 97] on select "Select 30 Min (Rush) 1 Hour (Rush) 2 Hours (Rush) 4 Hours (Rush) 8 Hours (Rush)…" at bounding box center [494, 91] width 180 height 17
select select "24"
click at [404, 83] on select "Select 30 Min (Rush) 1 Hour (Rush) 2 Hours (Rush) 4 Hours (Rush) 8 Hours (Rush)…" at bounding box center [494, 91] width 180 height 17
click at [465, 160] on button "Select" at bounding box center [494, 163] width 180 height 17
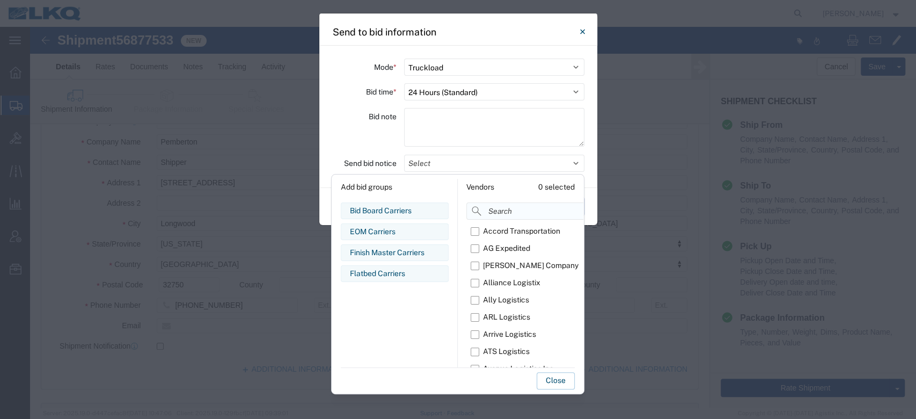
click at [509, 212] on input at bounding box center [551, 210] width 170 height 17
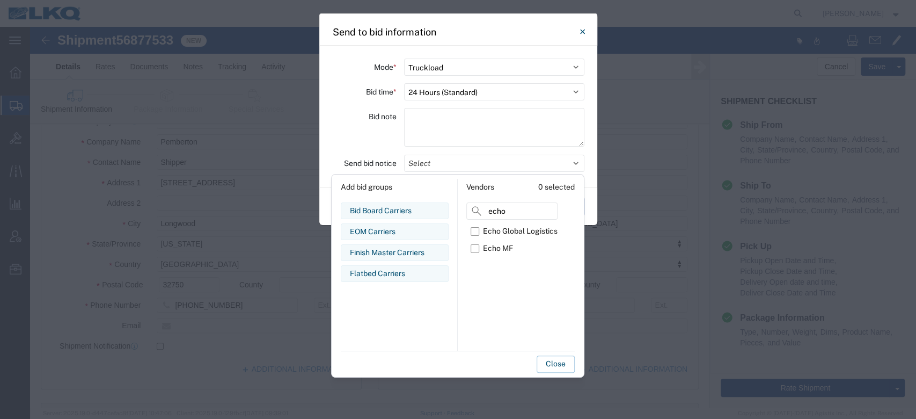
type input "echo"
click at [482, 297] on div "Echo Global Logistics Echo MF" at bounding box center [511, 287] width 91 height 128
click at [507, 230] on div "Echo Global Logistics" at bounding box center [520, 230] width 75 height 11
click at [0, 0] on input "Echo Global Logistics" at bounding box center [0, 0] width 0 height 0
click at [559, 362] on button "Close" at bounding box center [556, 363] width 38 height 17
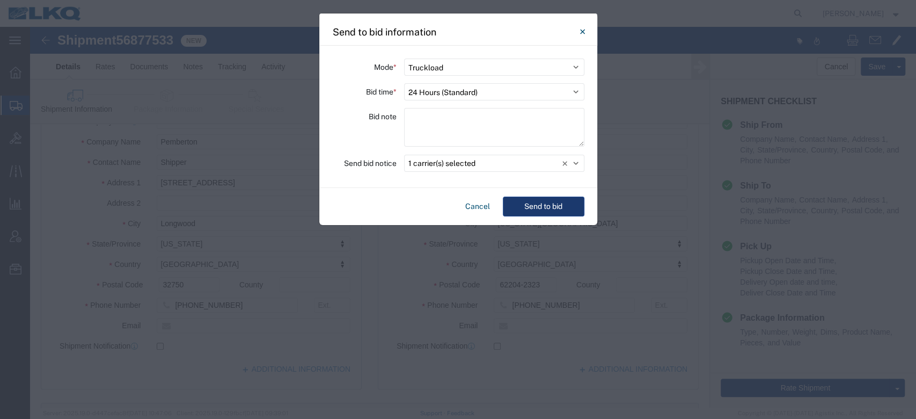
click at [551, 206] on button "Send to bid" at bounding box center [544, 206] width 82 height 20
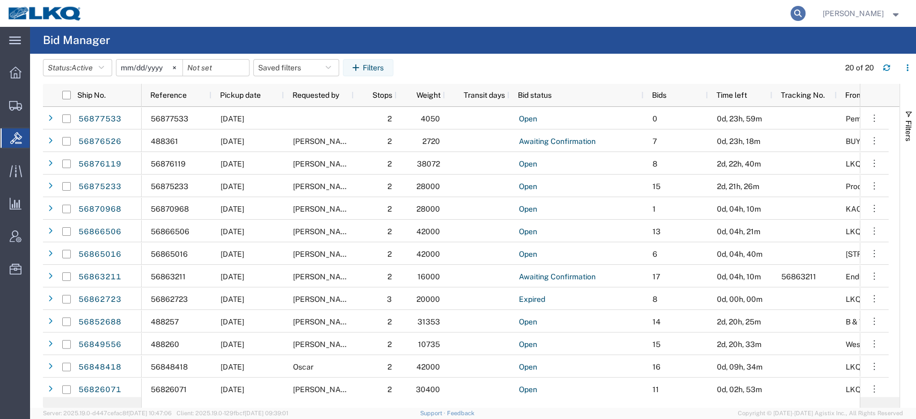
click at [805, 16] on icon at bounding box center [797, 13] width 15 height 15
click at [696, 13] on input "search" at bounding box center [627, 14] width 326 height 26
paste input "56877533"
type input "56877533"
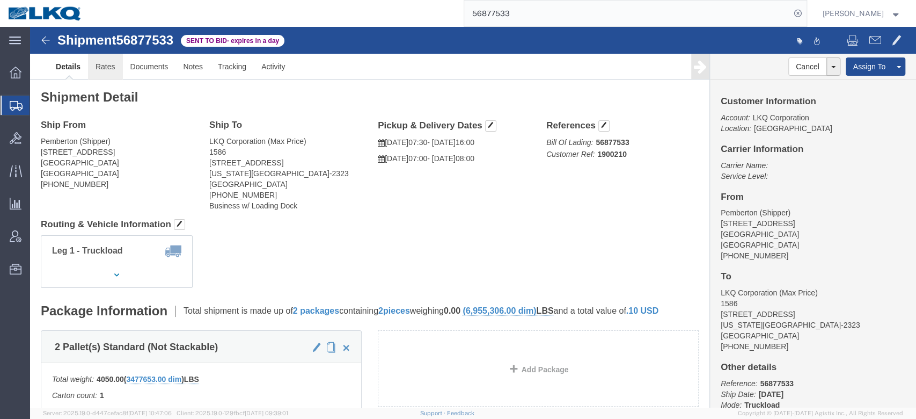
click link "Rates"
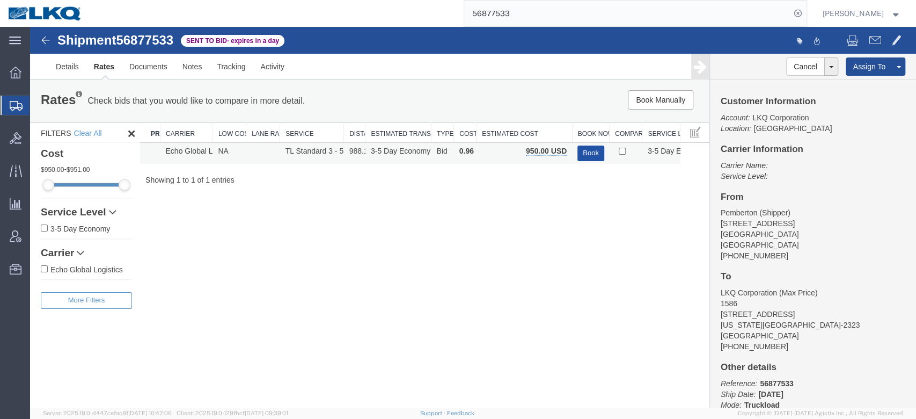
click at [597, 151] on button "Book" at bounding box center [590, 153] width 27 height 16
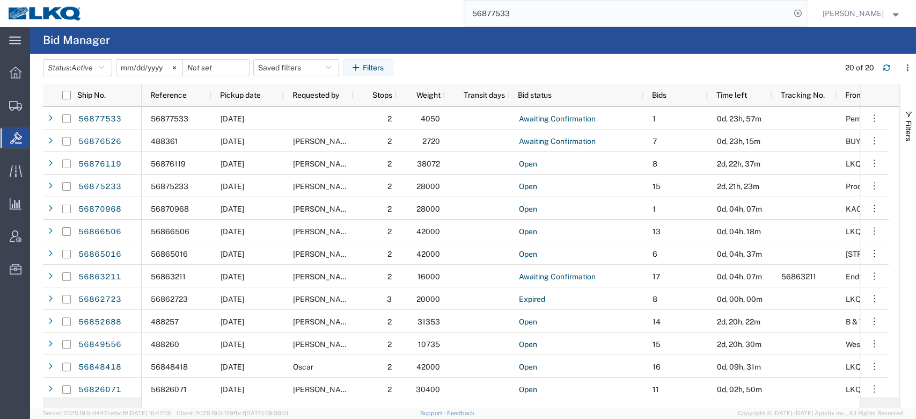
click at [531, 13] on input "56877533" at bounding box center [627, 14] width 326 height 26
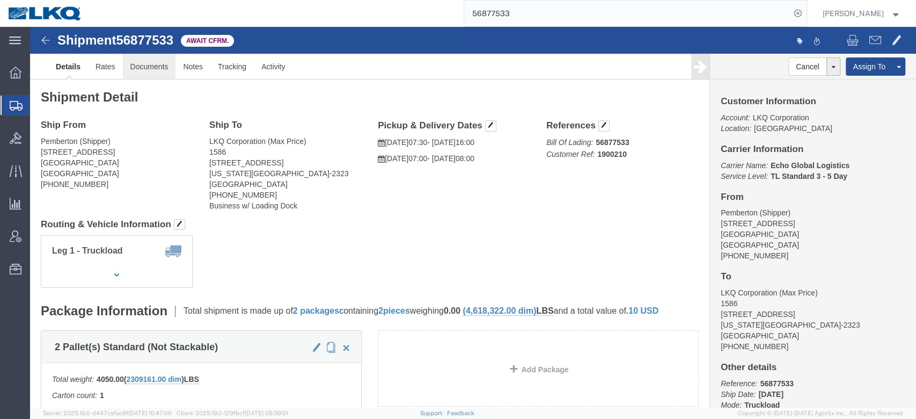
click link "Documents"
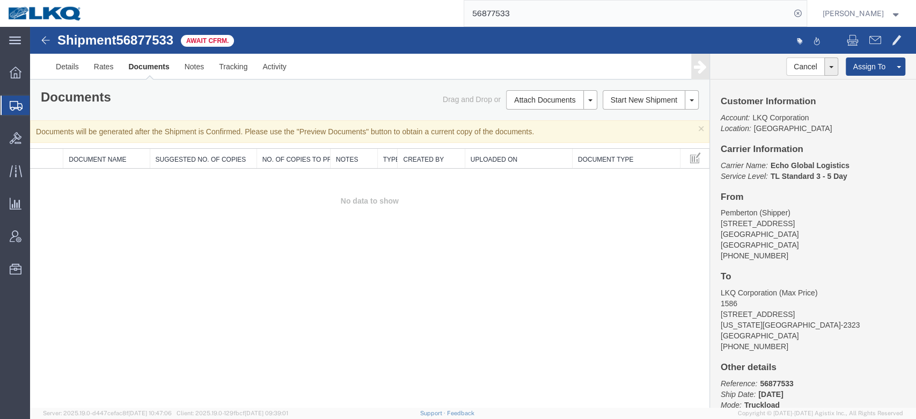
click at [382, 285] on div "Shipment 56877533 0 of 0 Await Cfrm. Details Rates Documents Notes Tracking Act…" at bounding box center [473, 217] width 886 height 380
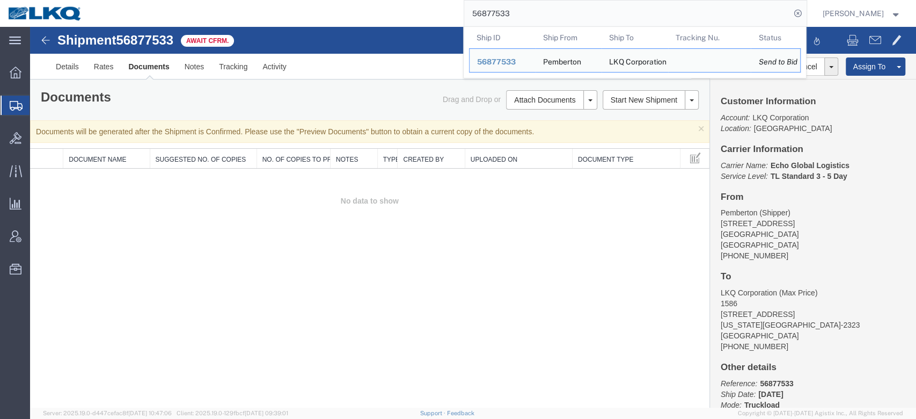
click at [573, 18] on input "56877533" at bounding box center [627, 14] width 326 height 26
